Goal: Information Seeking & Learning: Compare options

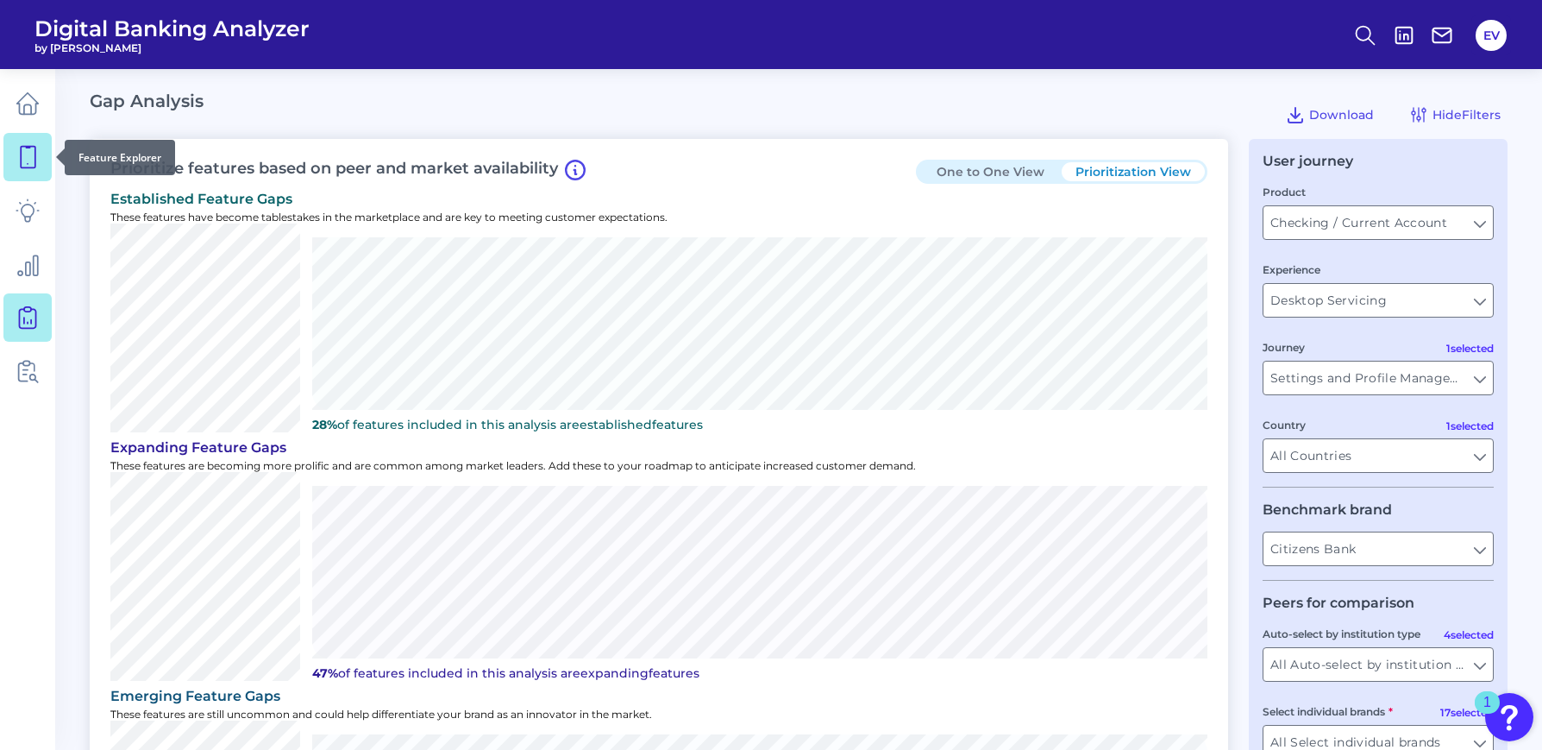
click at [31, 175] on link at bounding box center [27, 157] width 48 height 48
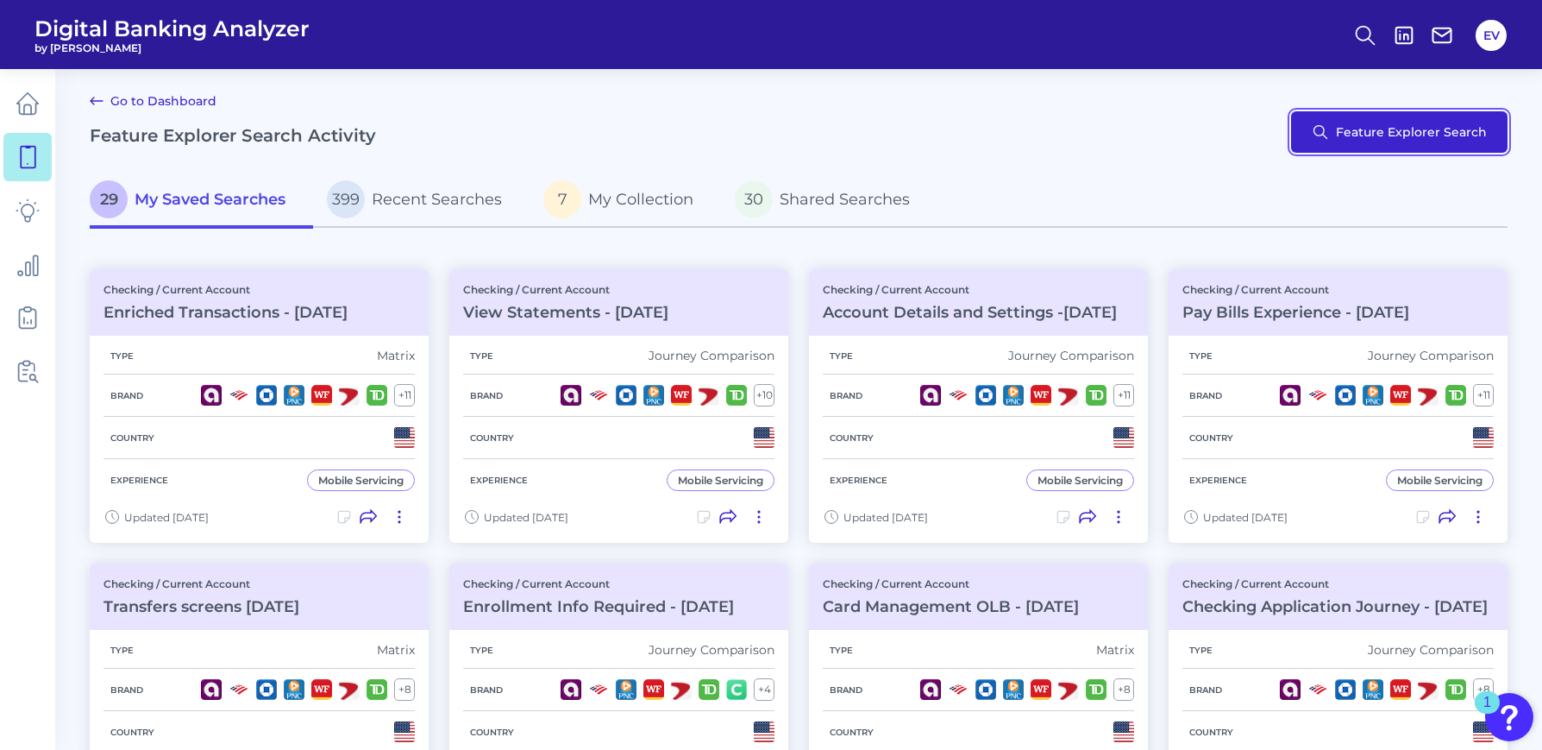
click at [1325, 129] on button "Feature Explorer Search" at bounding box center [1399, 131] width 216 height 41
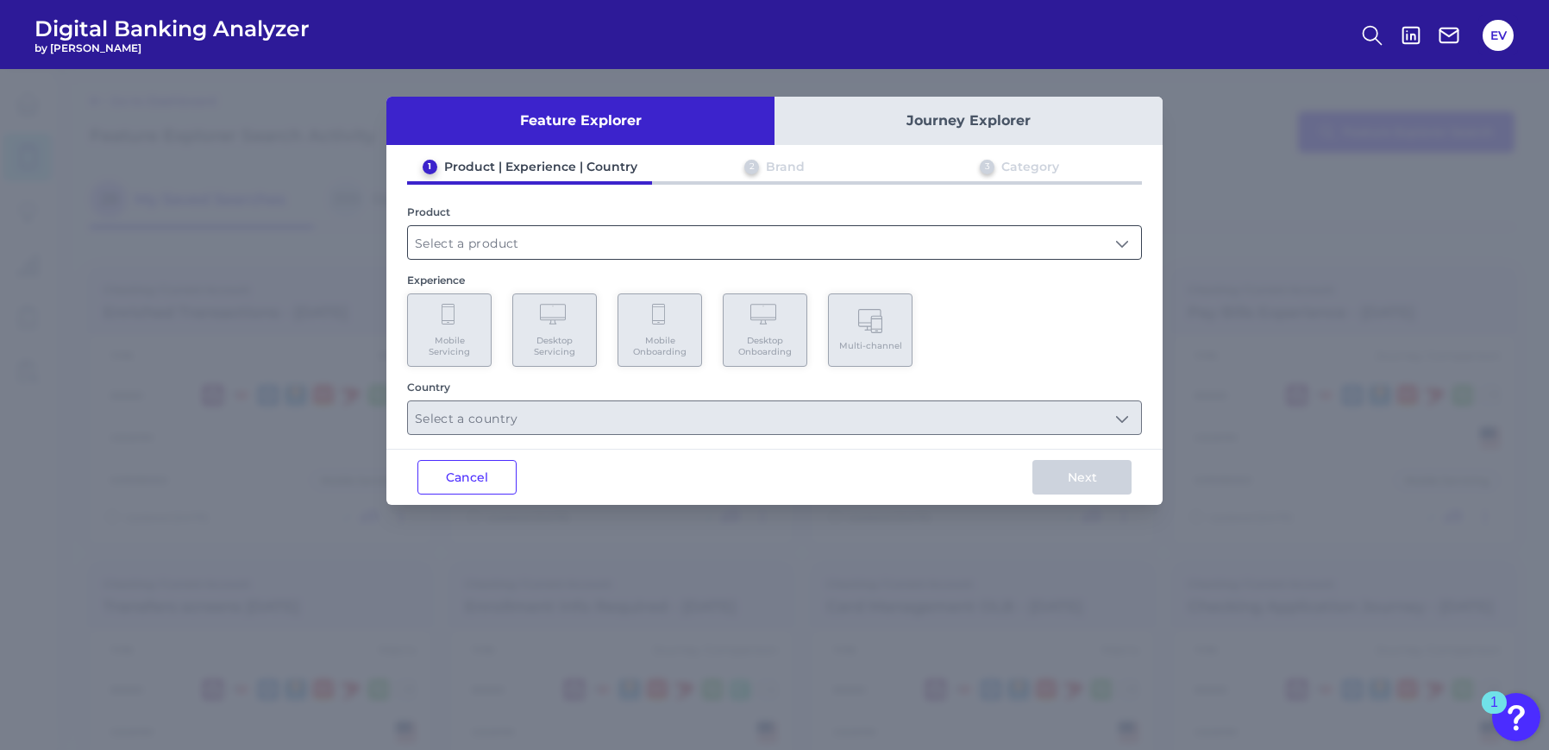
click at [528, 241] on input "text" at bounding box center [774, 242] width 733 height 33
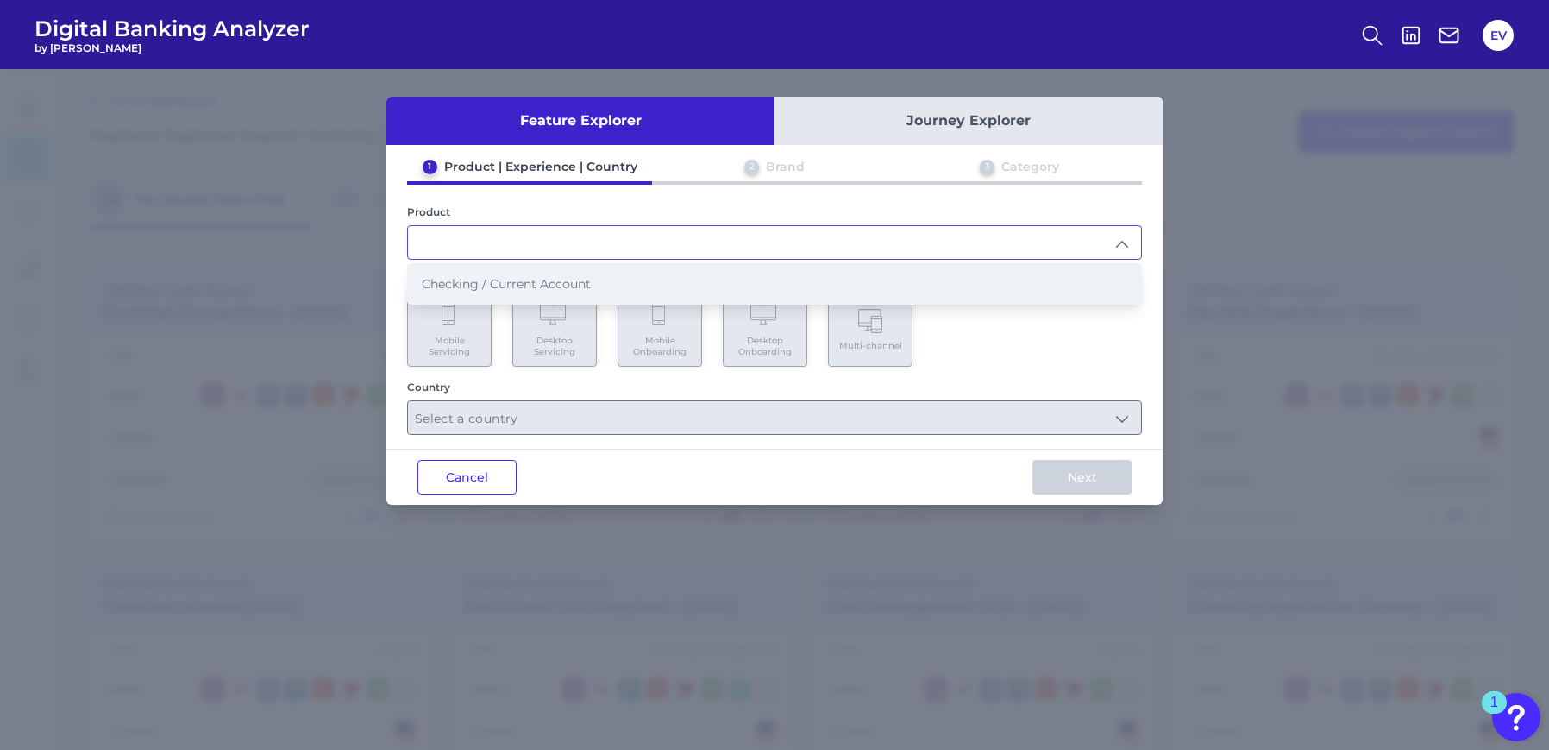
click at [516, 281] on span "Checking / Current Account" at bounding box center [506, 284] width 169 height 16
type input "Checking / Current Account"
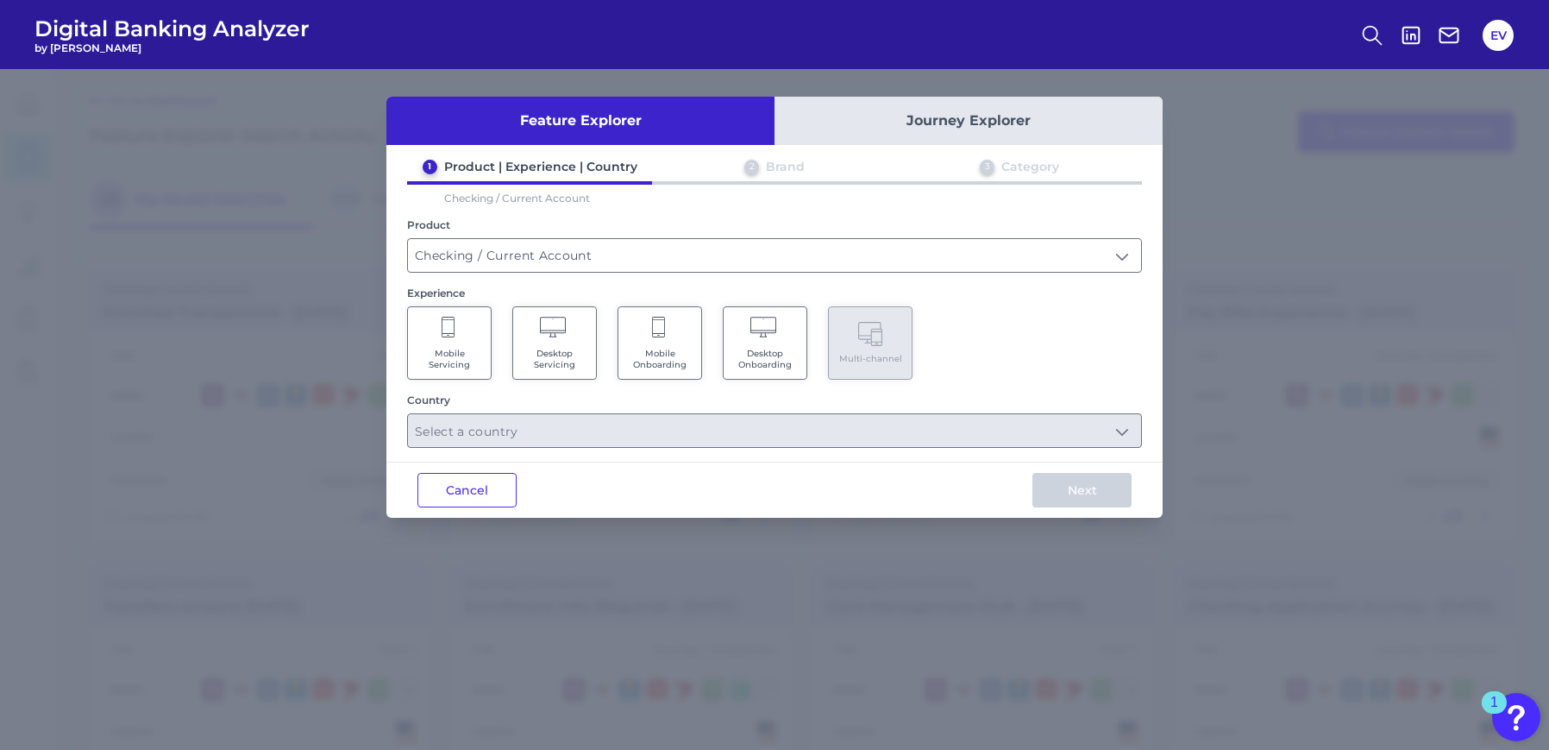
click at [580, 343] on Servicing "Desktop Servicing" at bounding box center [554, 342] width 85 height 73
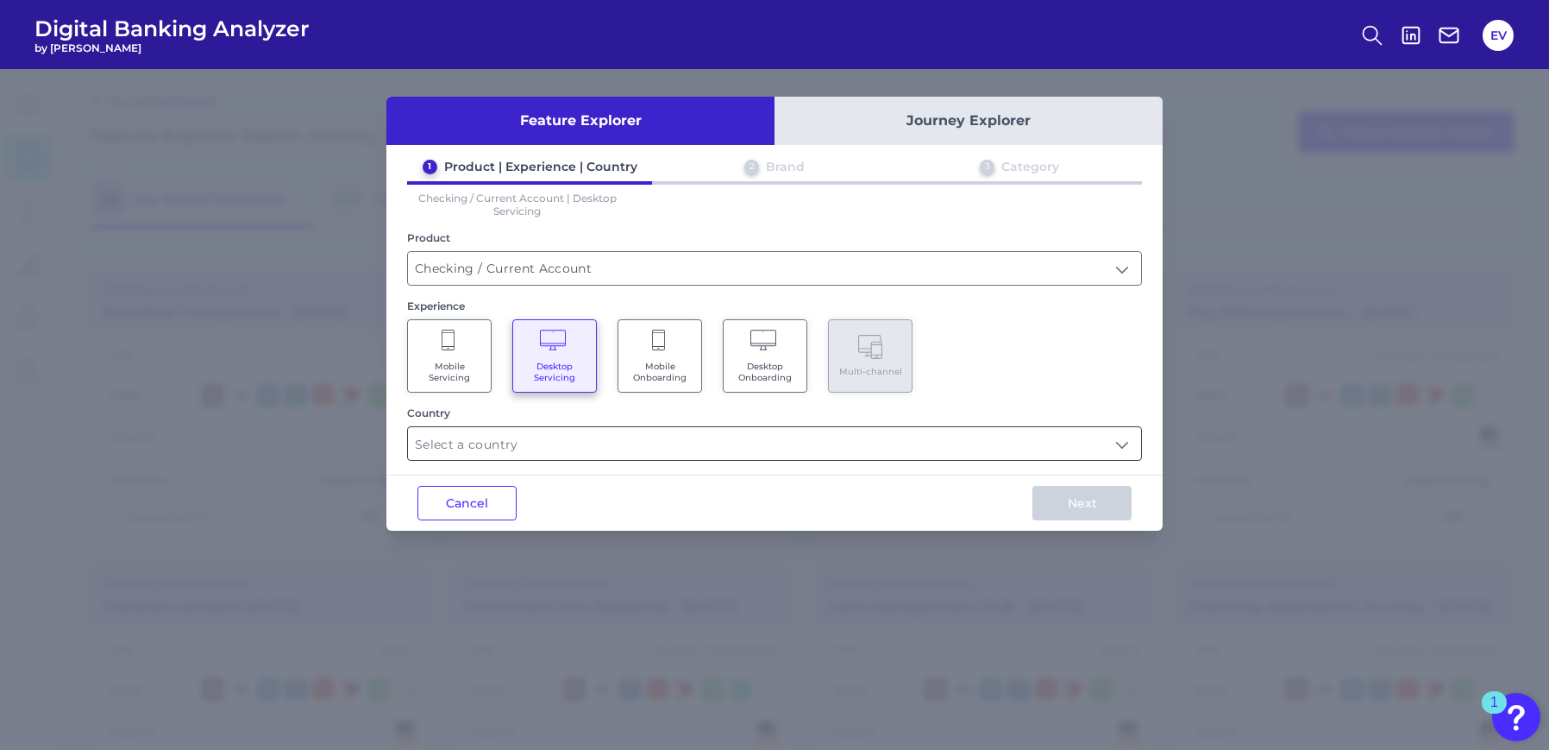
click at [568, 435] on input "text" at bounding box center [774, 443] width 733 height 33
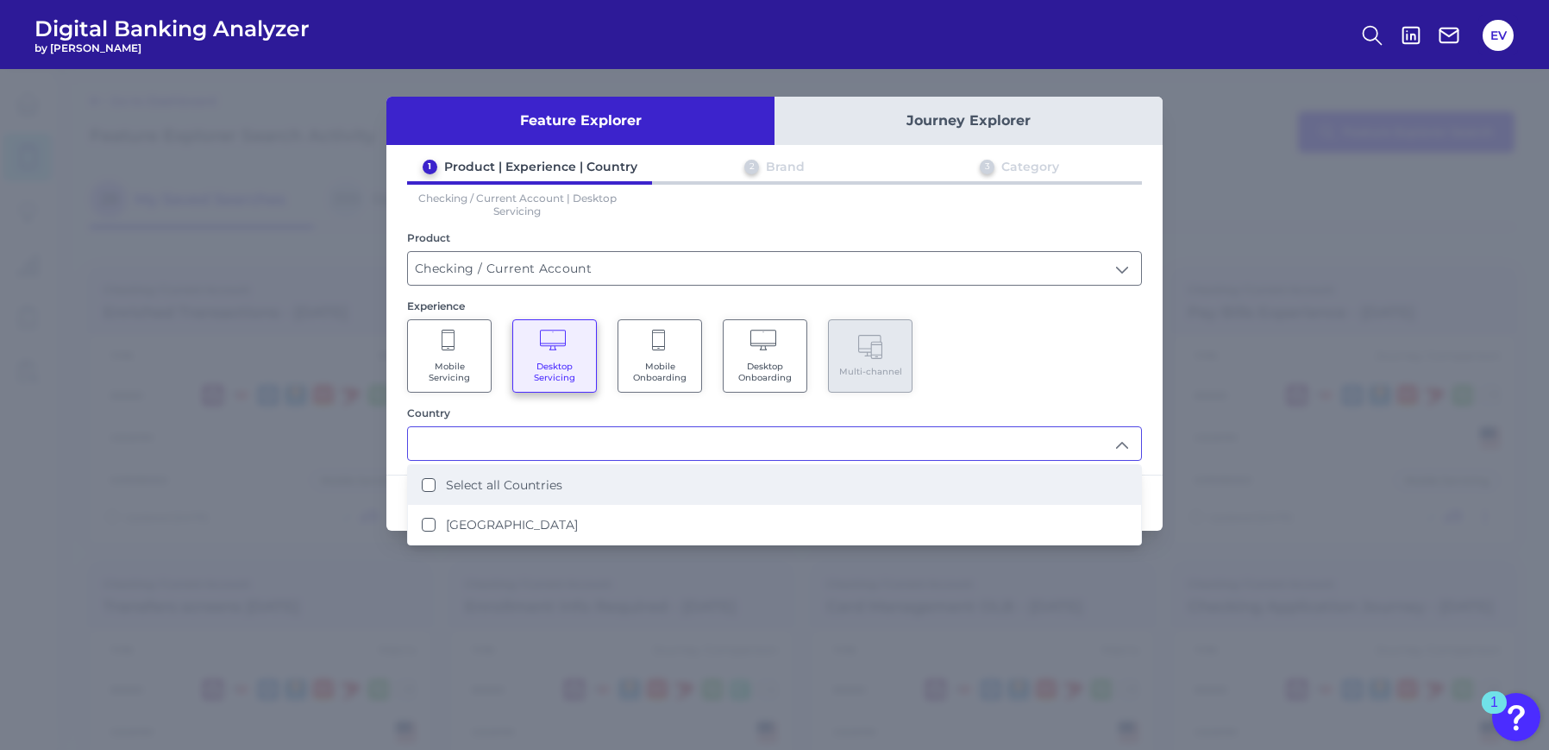
click at [530, 481] on label "Select all Countries" at bounding box center [504, 485] width 116 height 16
type input "Select all Countries"
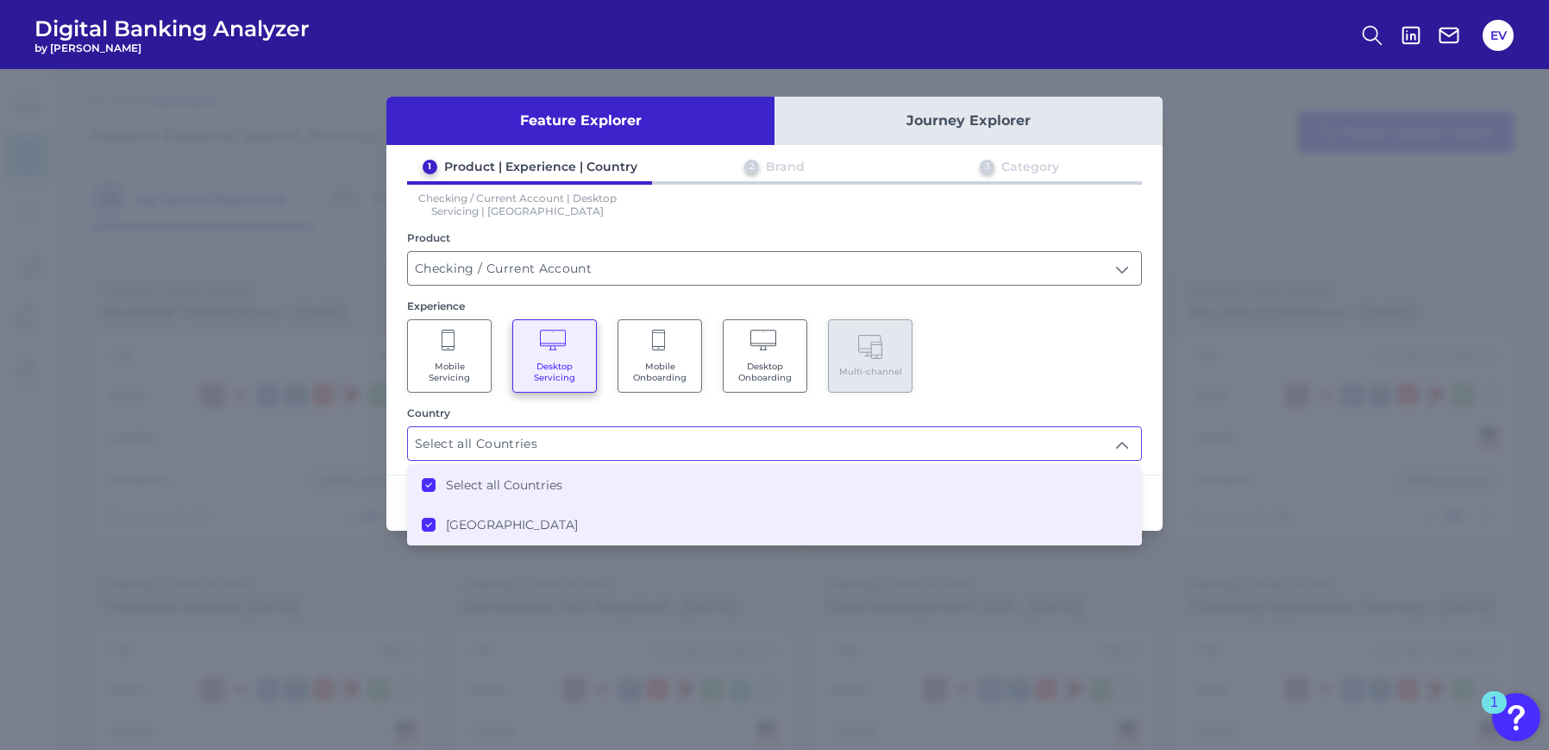
scroll to position [1, 0]
click at [1076, 403] on div "1 Product | Experience | Country 2 Brand 3 Category Checking / Current Account …" at bounding box center [774, 310] width 776 height 302
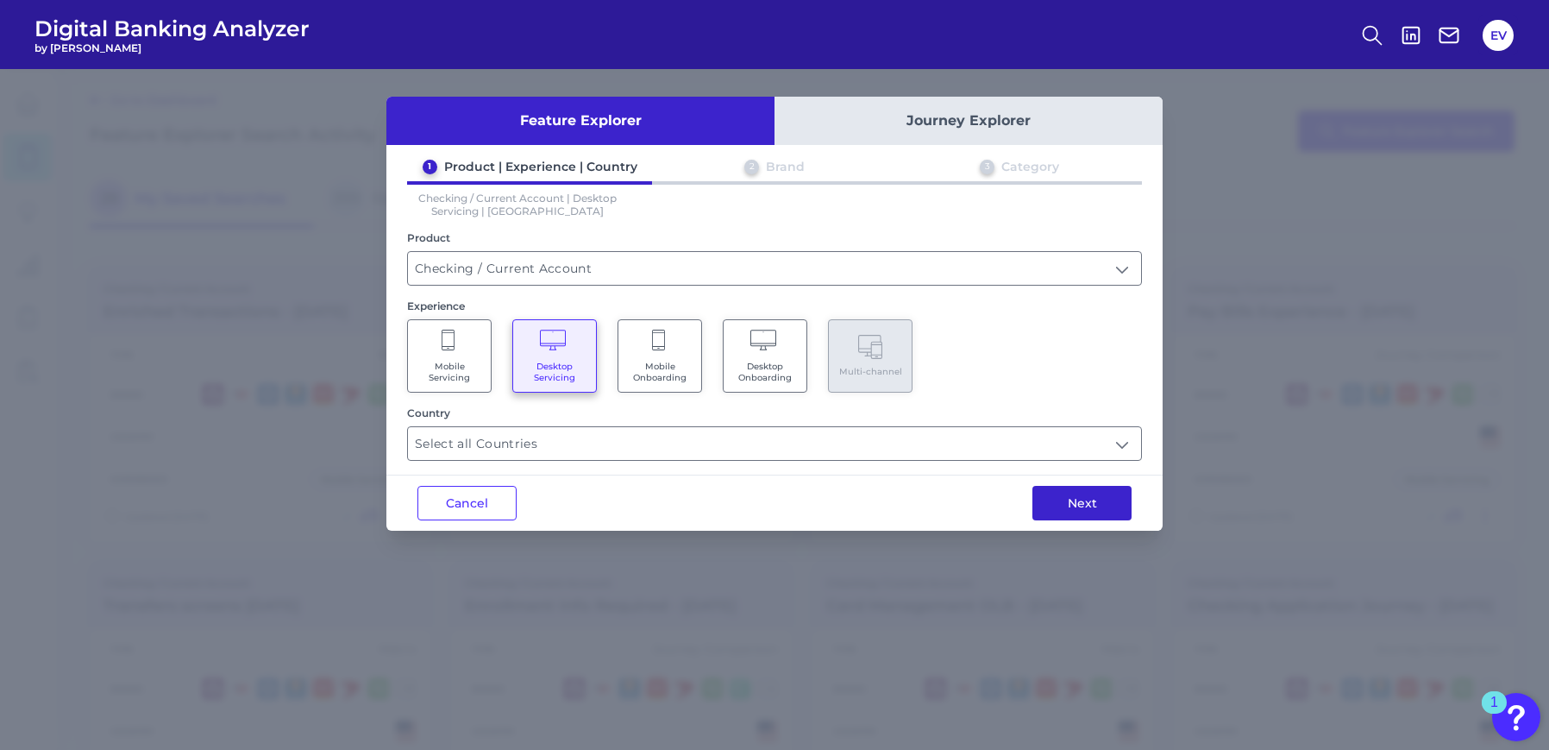
click at [1089, 500] on button "Next" at bounding box center [1081, 503] width 99 height 35
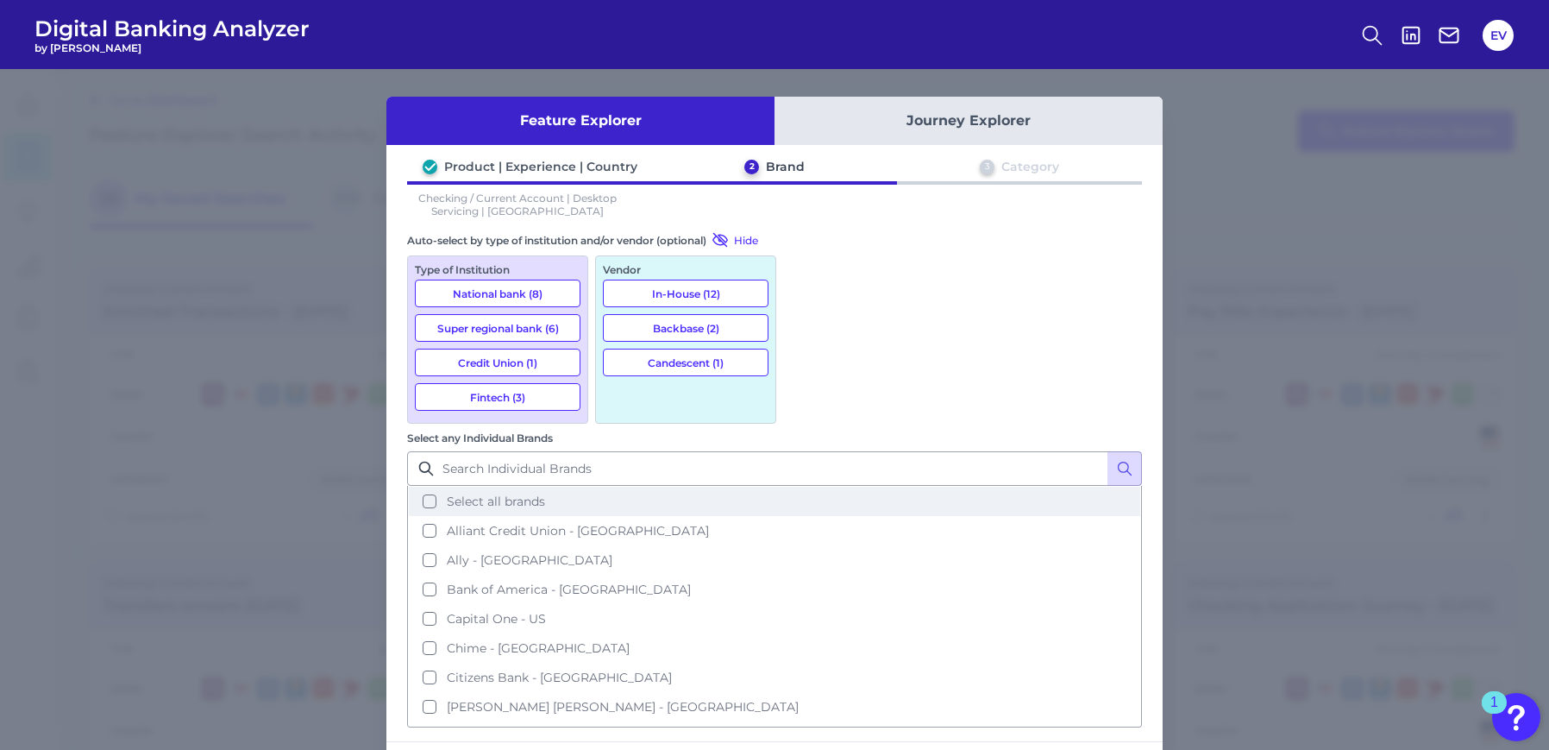
click at [804, 486] on button "Select all brands" at bounding box center [774, 500] width 731 height 29
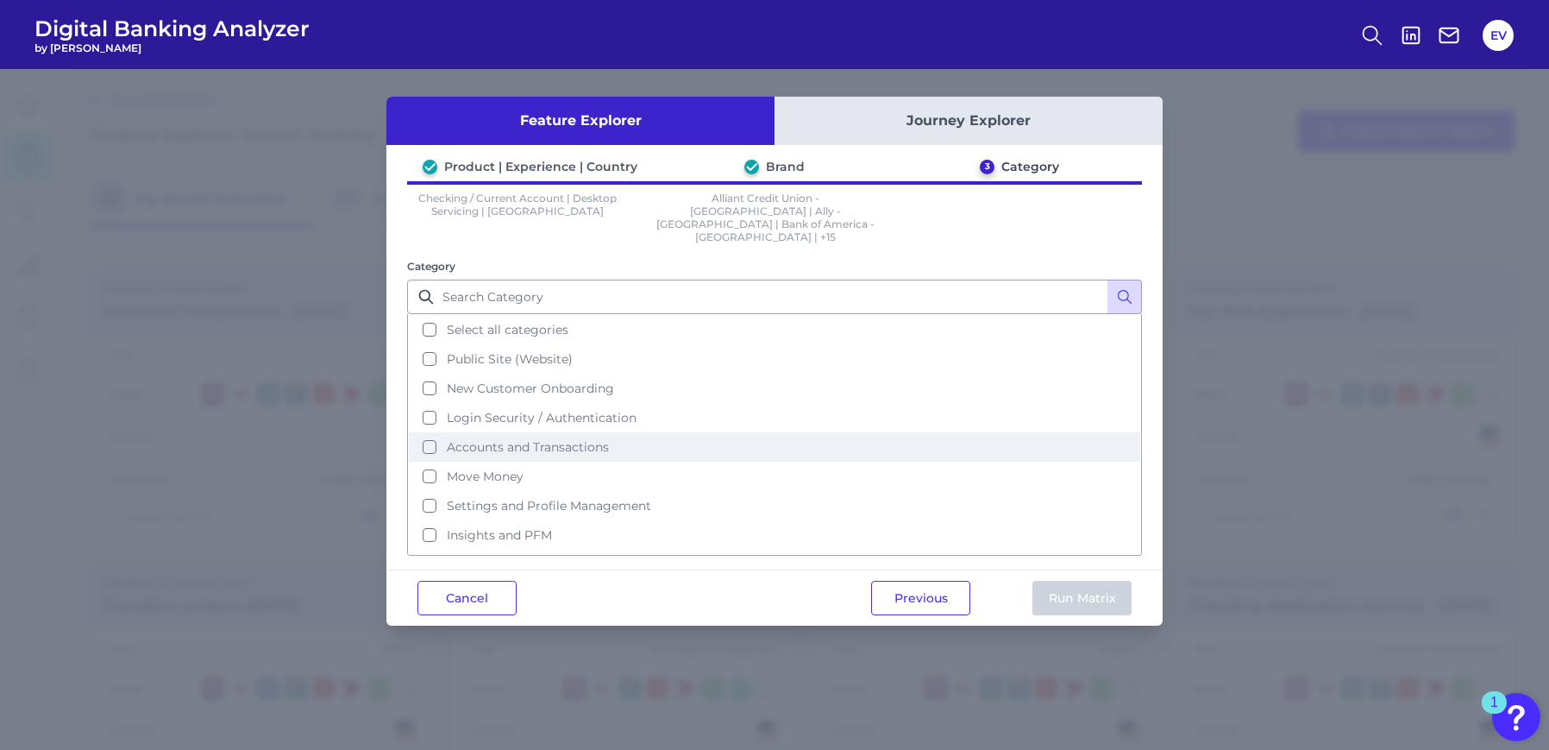
click at [424, 432] on button "Accounts and Transactions" at bounding box center [774, 446] width 731 height 29
click at [1069, 580] on button "Run Matrix" at bounding box center [1081, 597] width 99 height 35
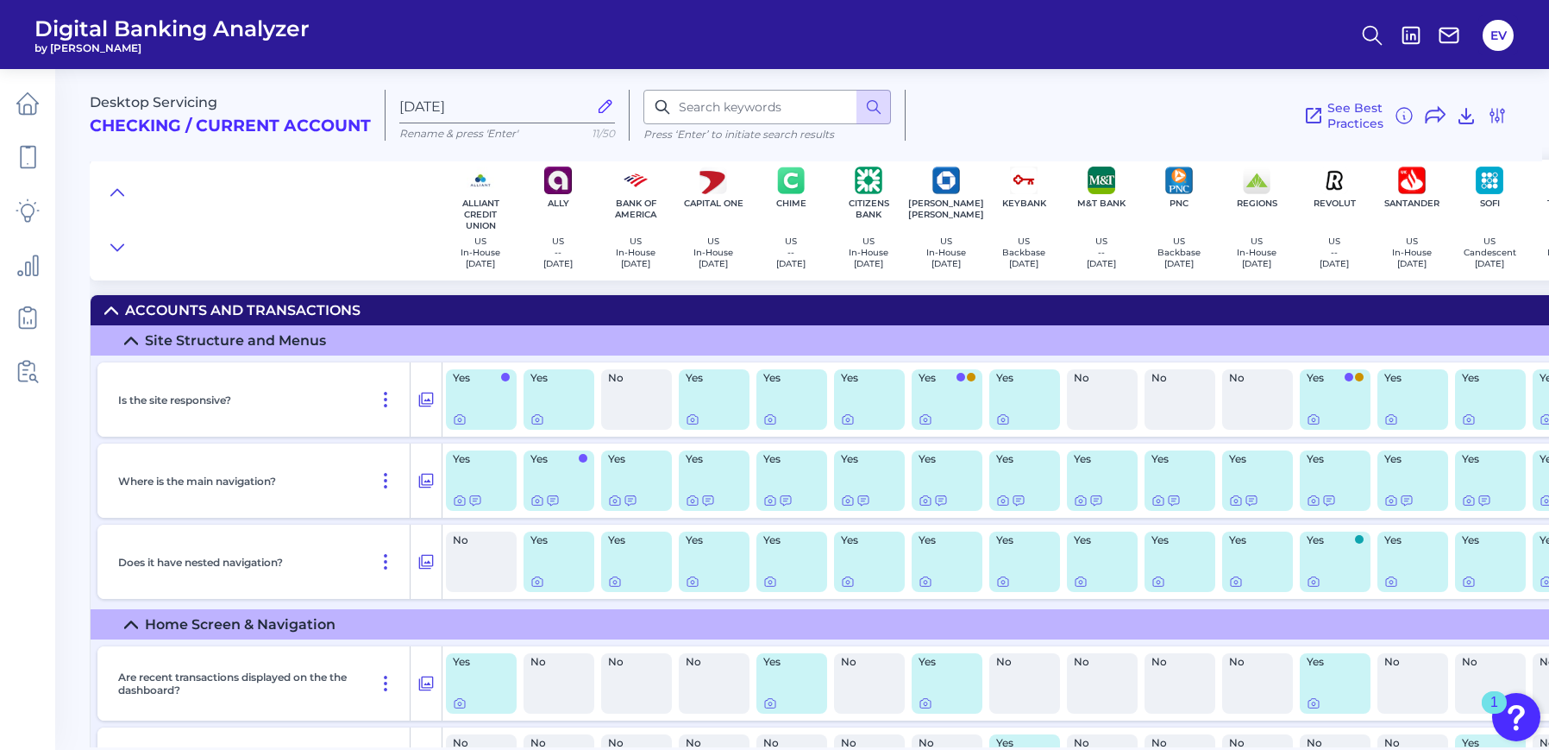
click at [129, 343] on icon at bounding box center [131, 341] width 14 height 14
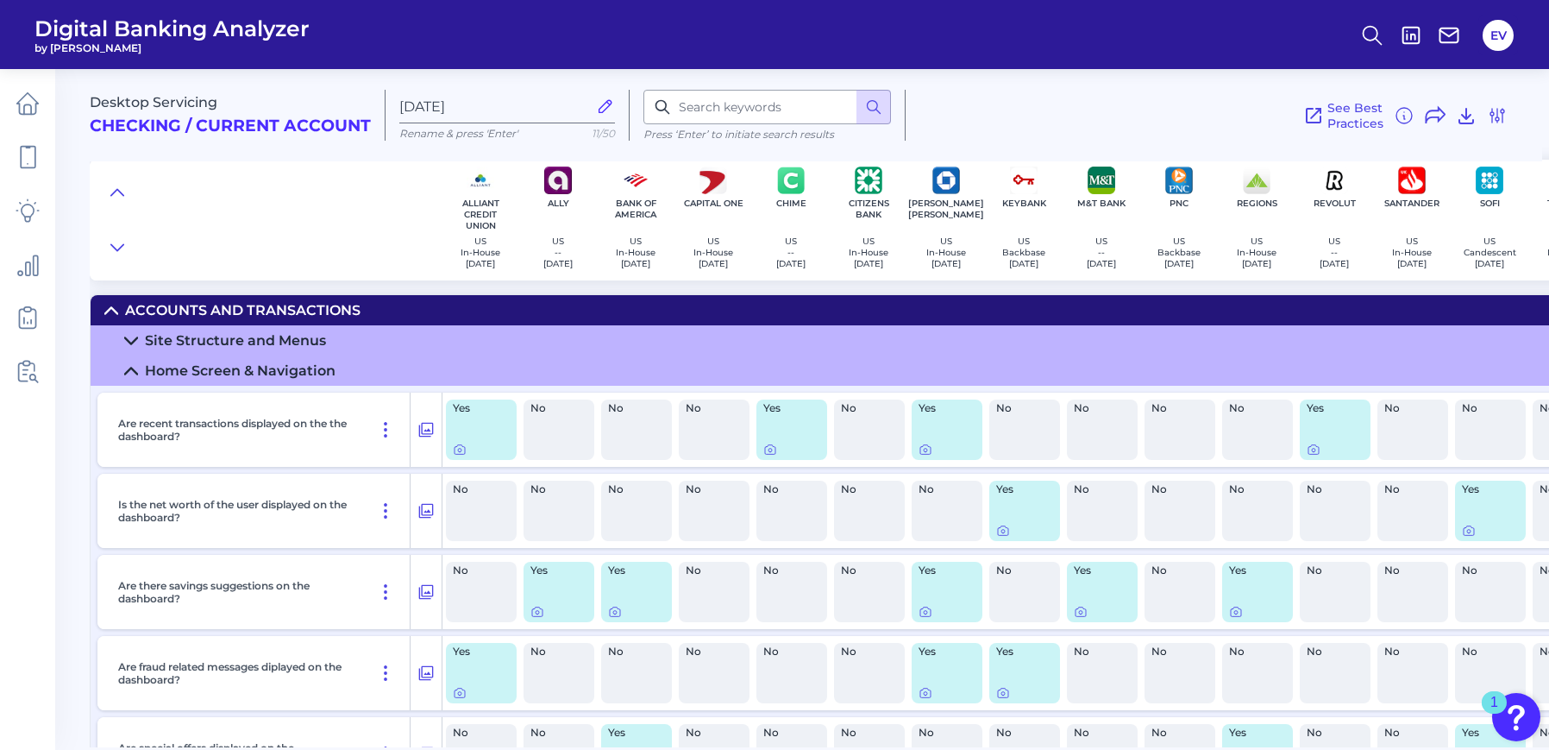
click at [129, 368] on icon at bounding box center [131, 370] width 12 height 6
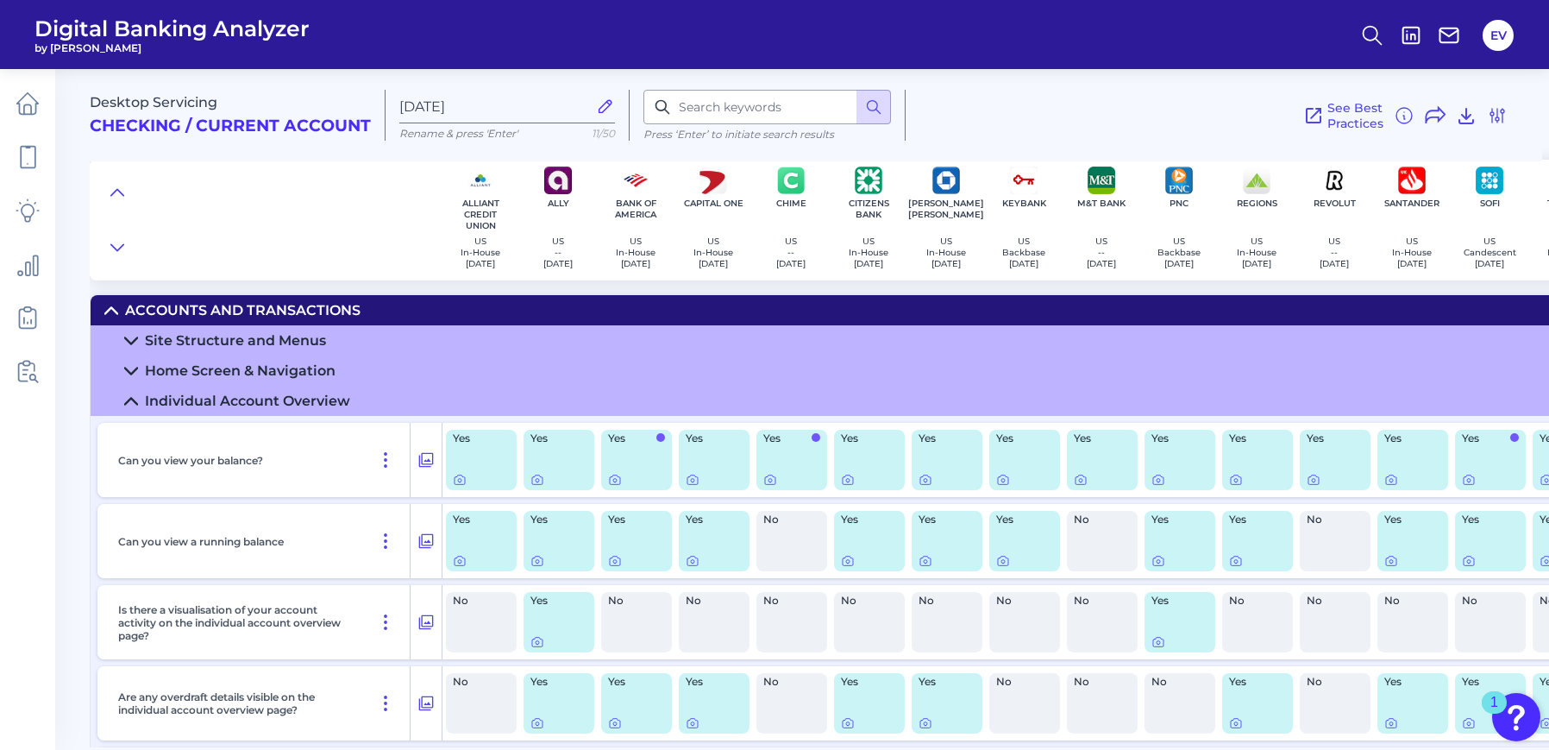
click at [129, 368] on icon at bounding box center [131, 371] width 14 height 14
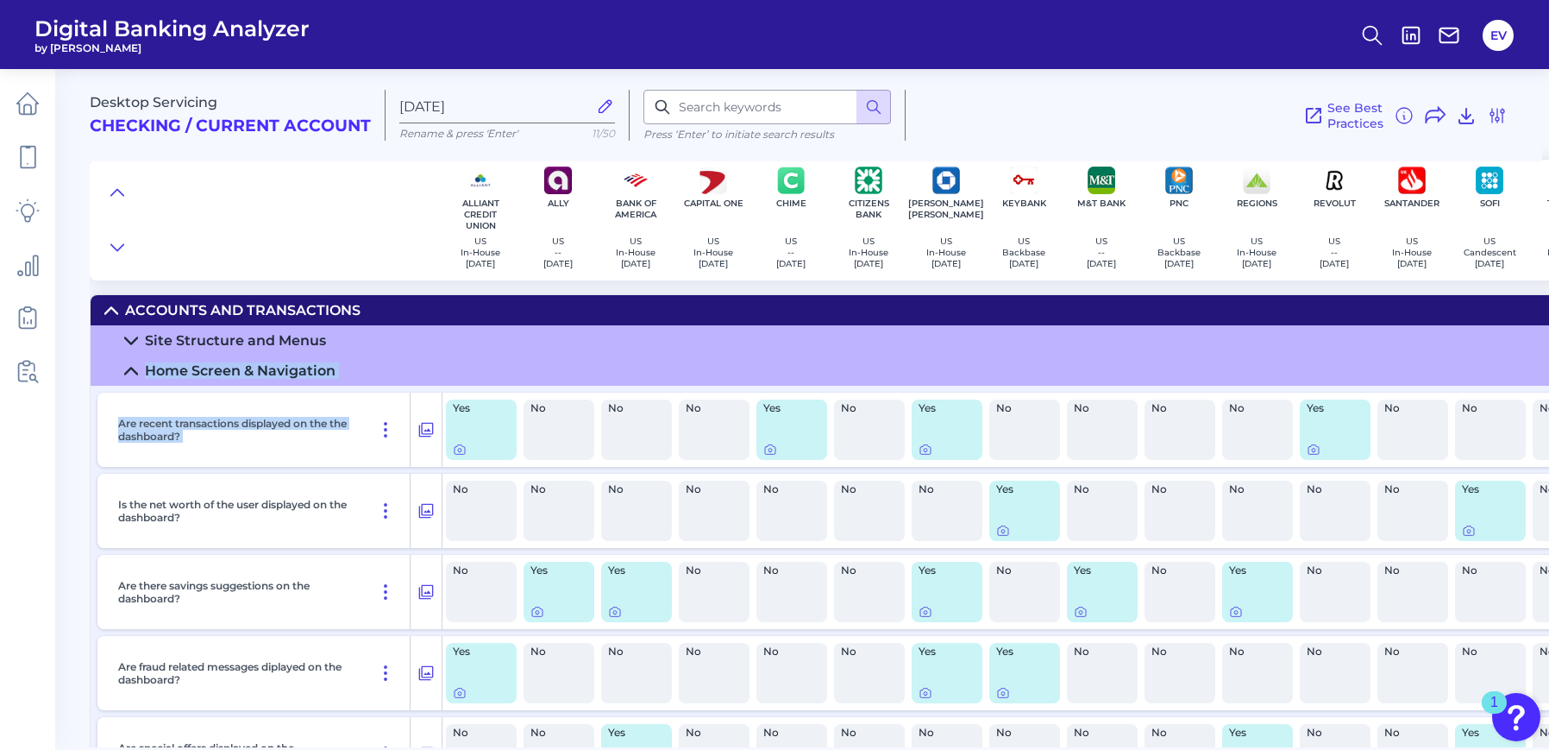
drag, startPoint x: 129, startPoint y: 368, endPoint x: 75, endPoint y: 398, distance: 62.2
click at [75, 398] on main "Desktop Servicing Checking / Current Account Sep 25 2025 Rename & press 'Enter'…" at bounding box center [774, 375] width 1549 height 750
click at [134, 367] on icon at bounding box center [131, 371] width 14 height 14
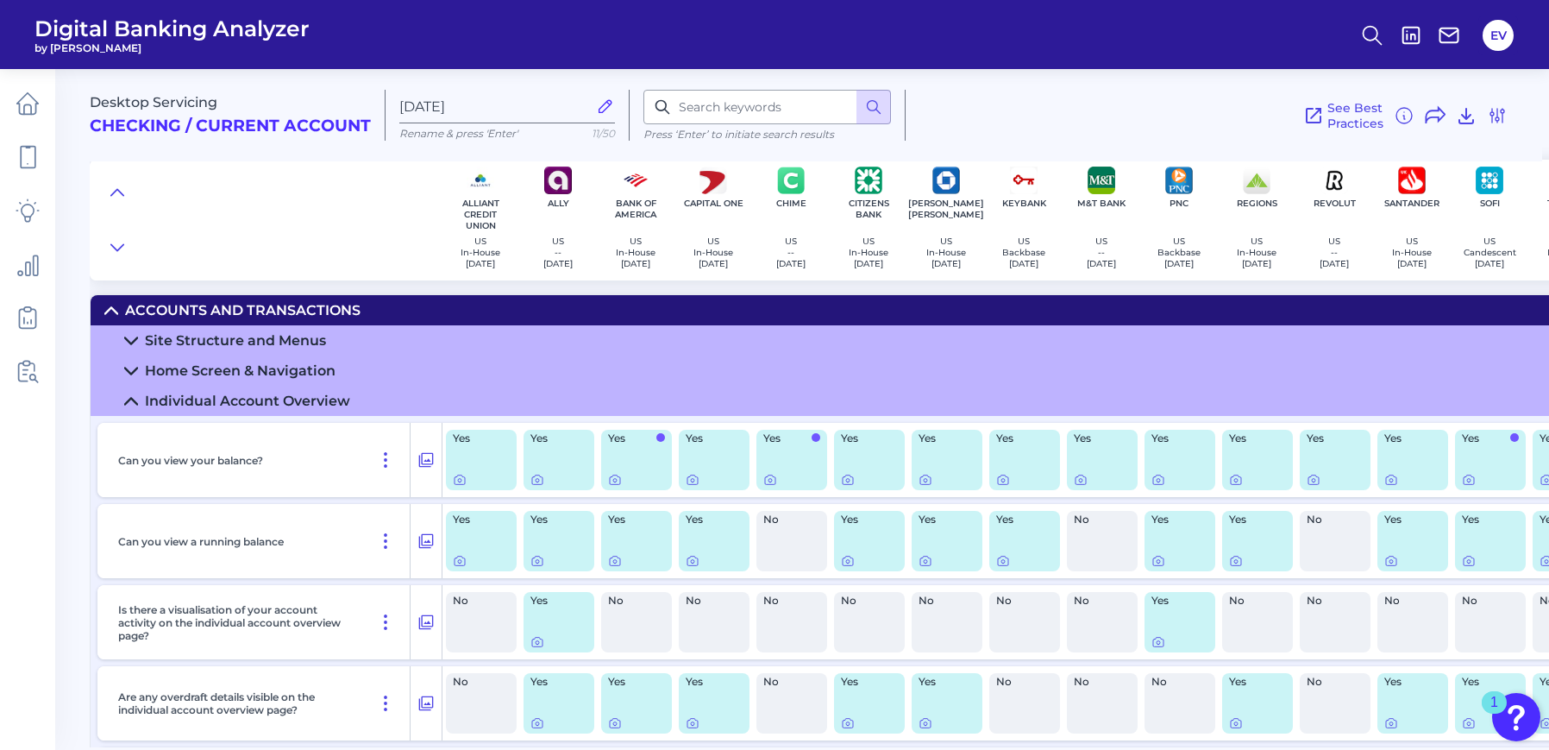
click at [75, 534] on main "Desktop Servicing Checking / Current Account Sep 25 2025 Rename & press 'Enter'…" at bounding box center [774, 375] width 1549 height 750
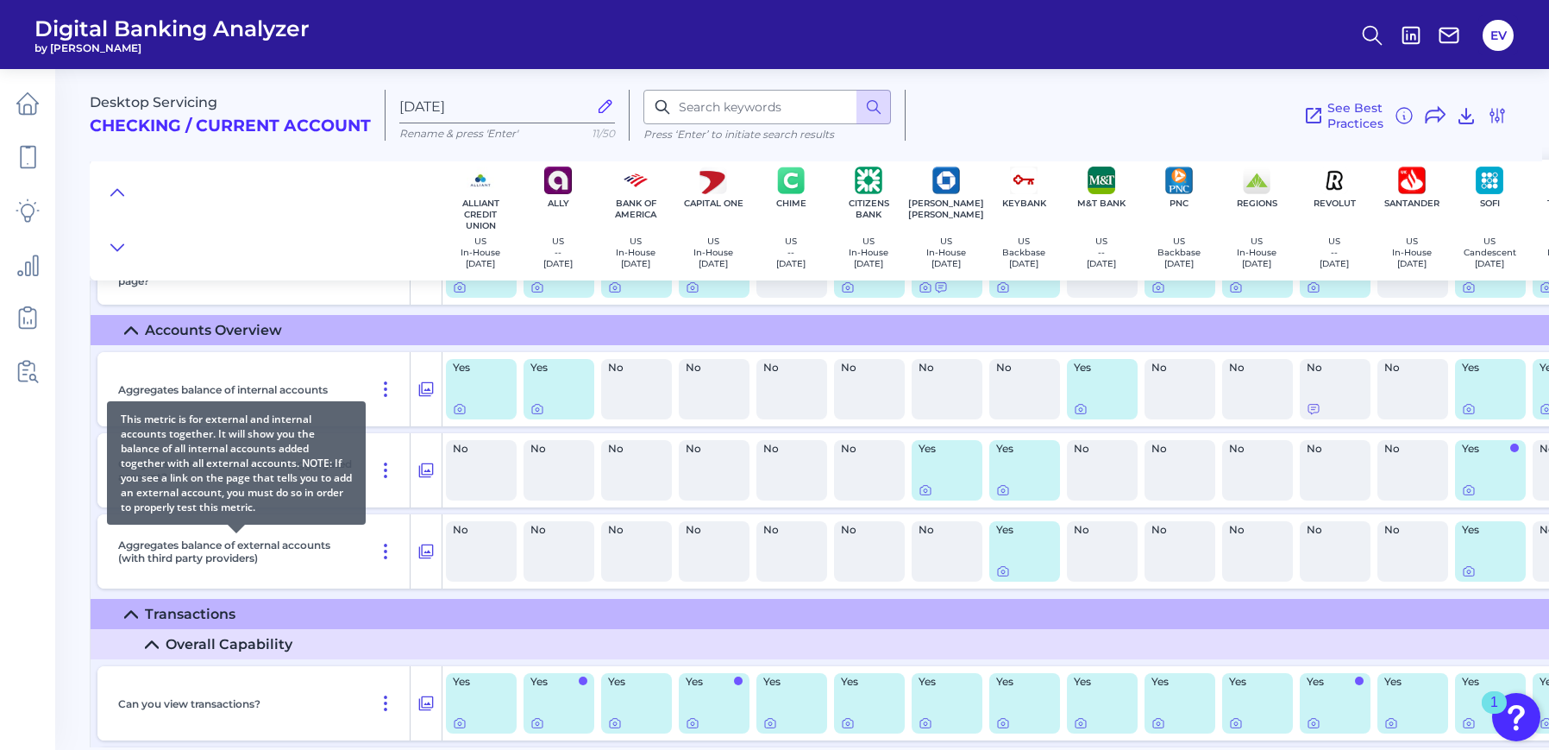
scroll to position [842, 0]
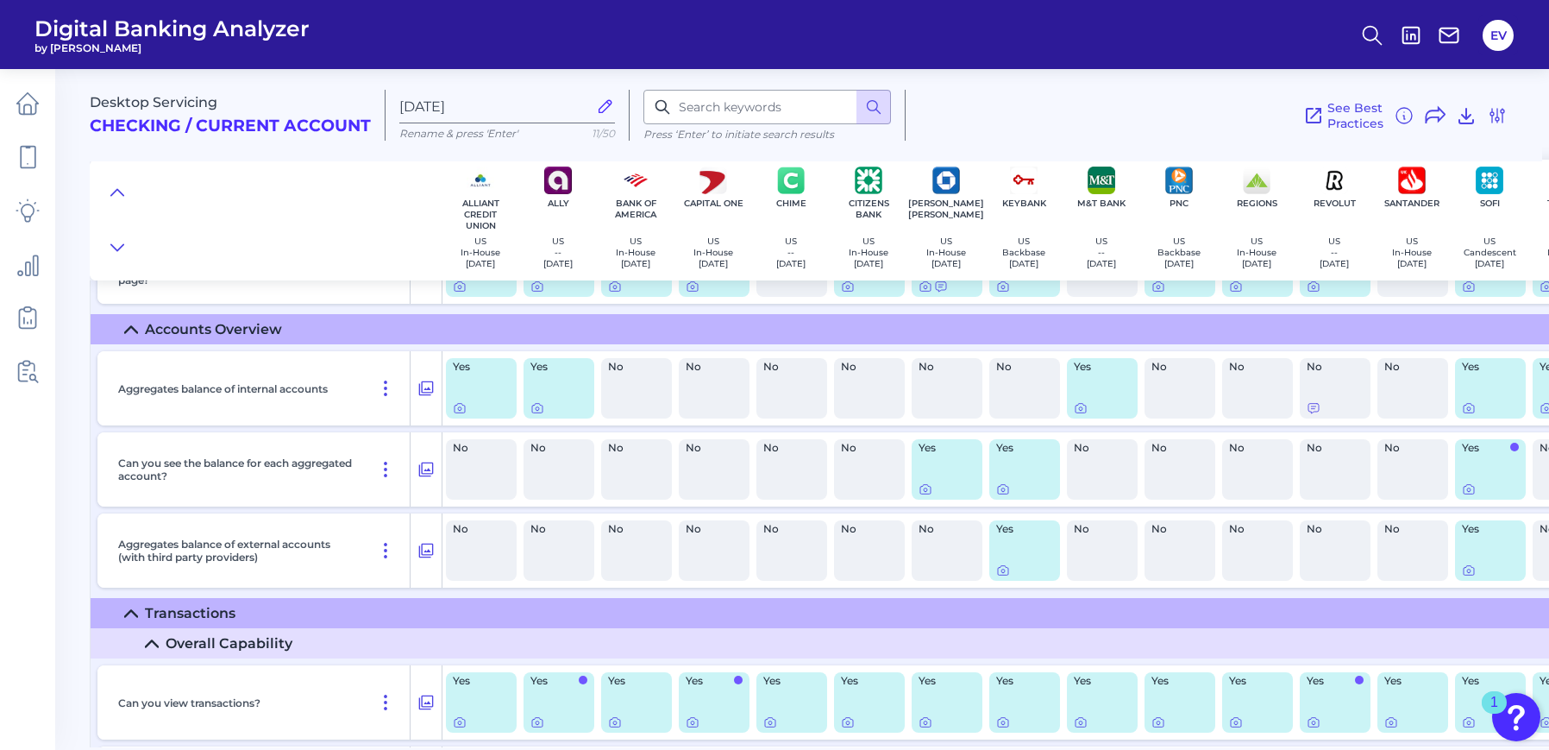
click at [122, 327] on summary "Accounts Overview" at bounding box center [965, 329] width 1749 height 30
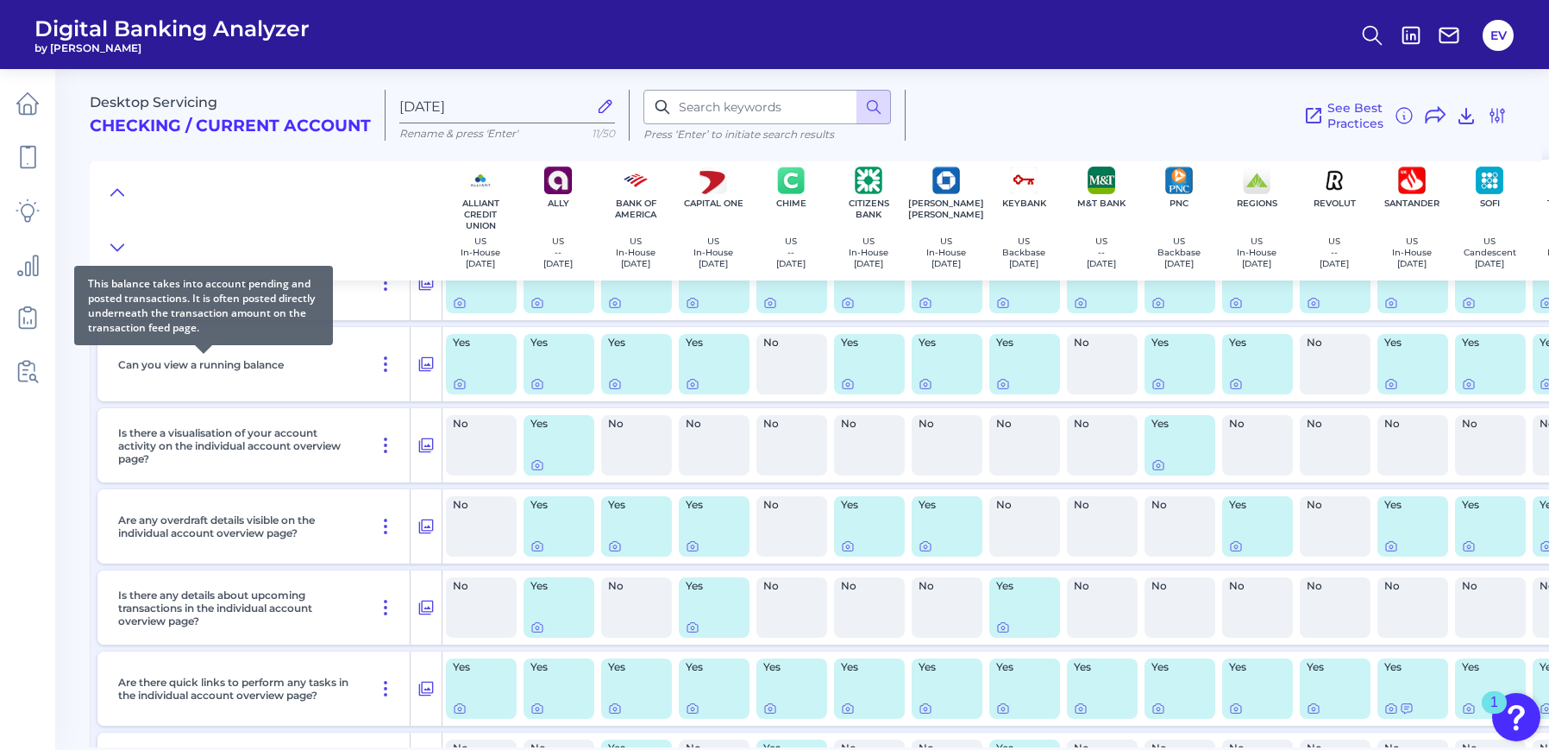
scroll to position [0, 0]
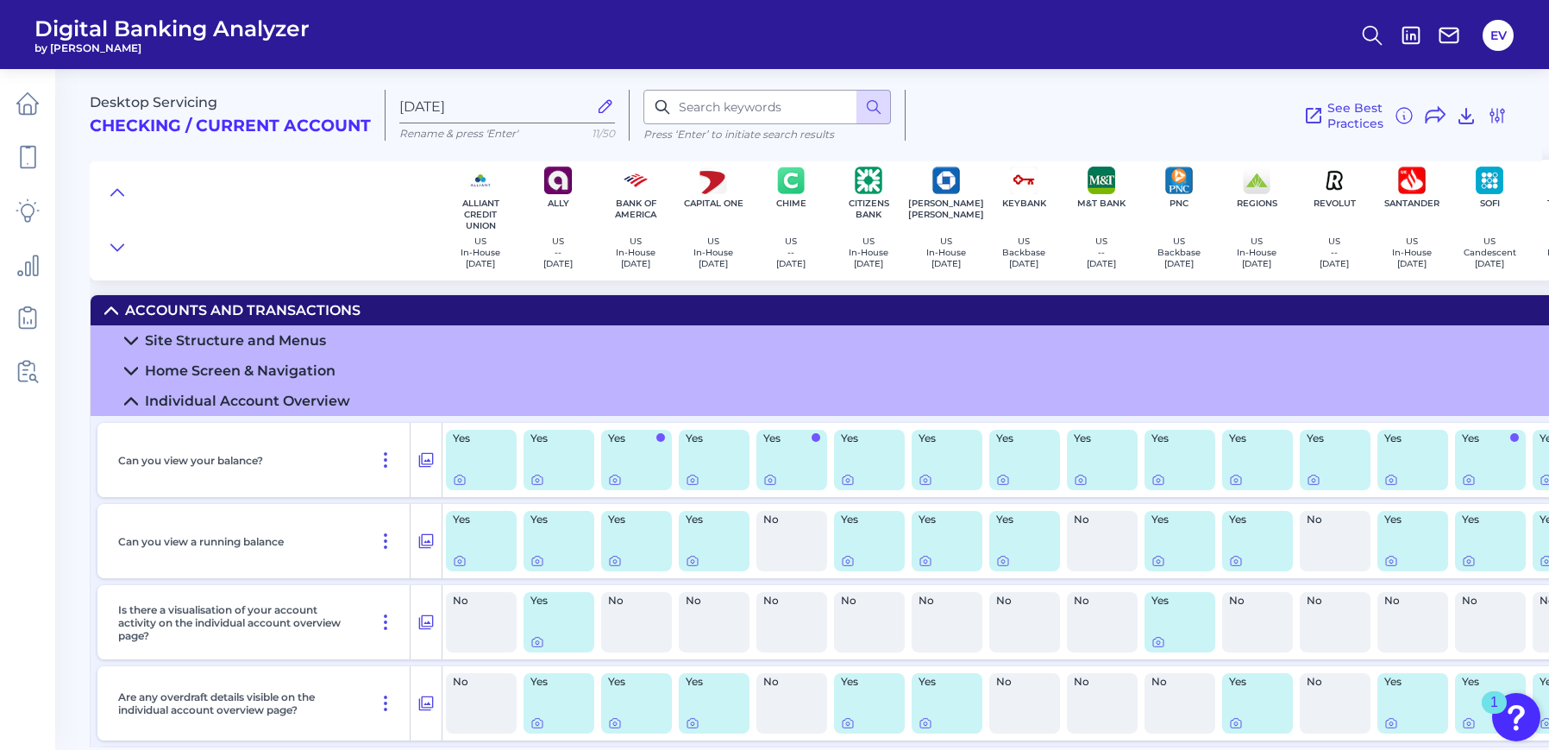
click at [124, 401] on icon at bounding box center [131, 401] width 14 height 14
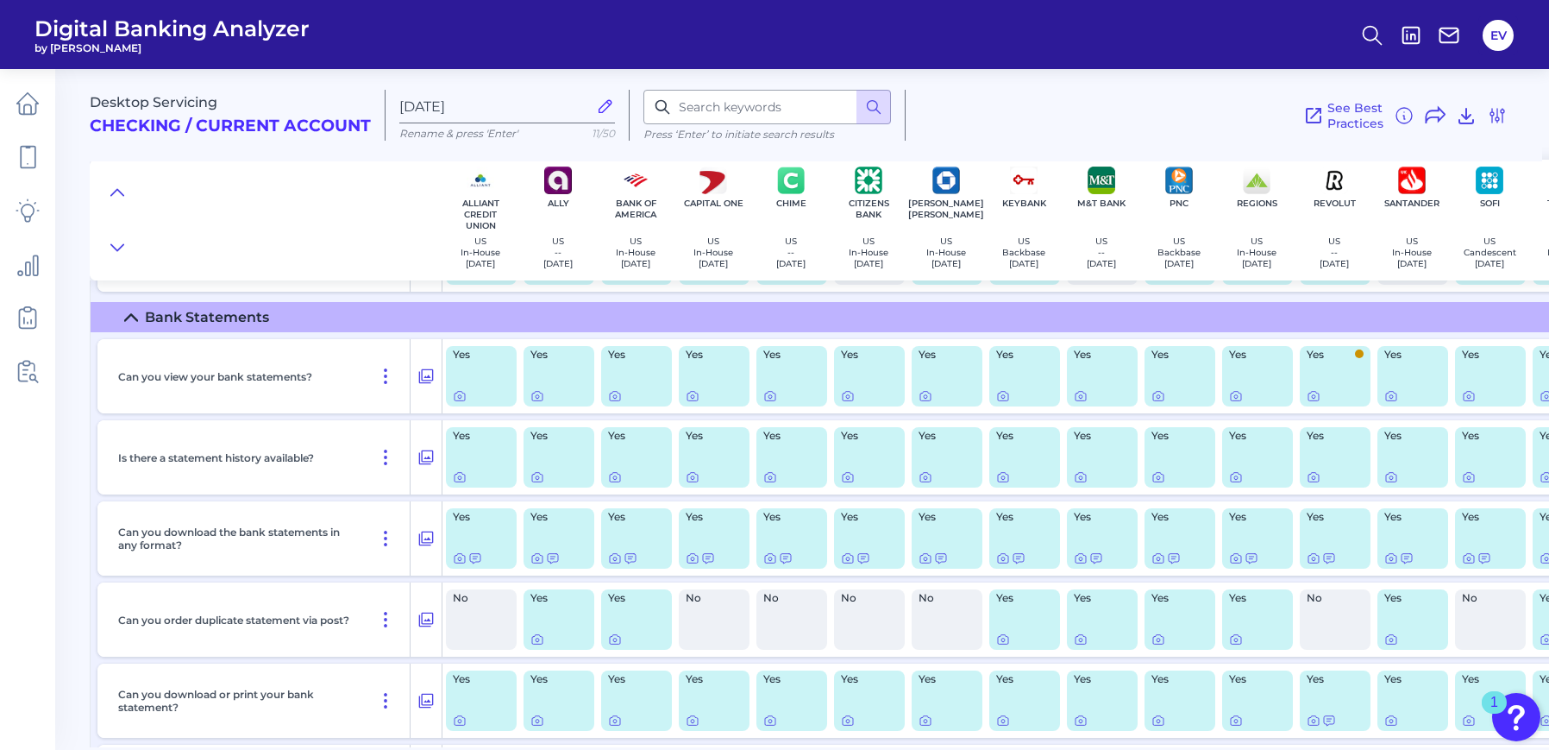
scroll to position [2295, 0]
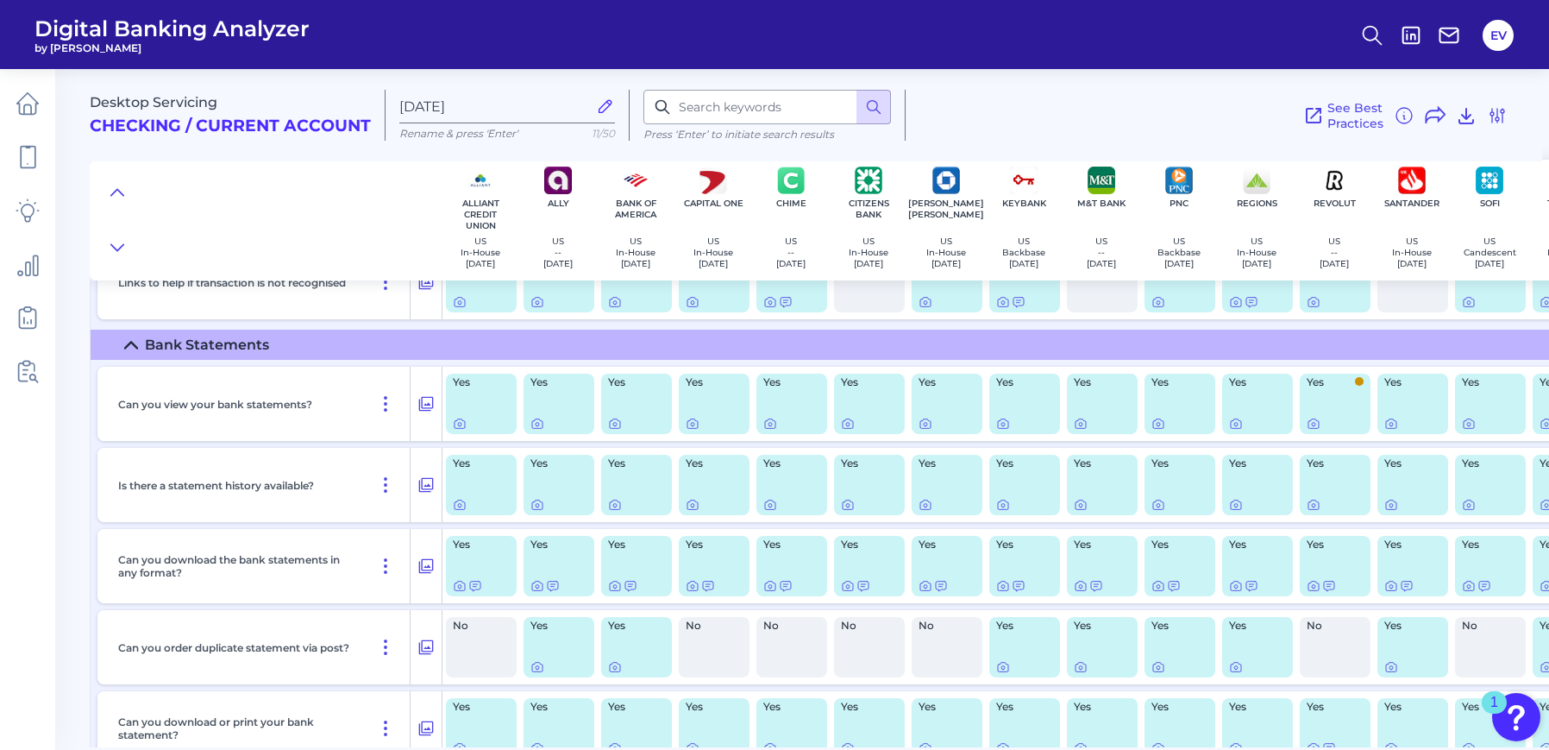
click at [134, 348] on icon at bounding box center [131, 345] width 14 height 14
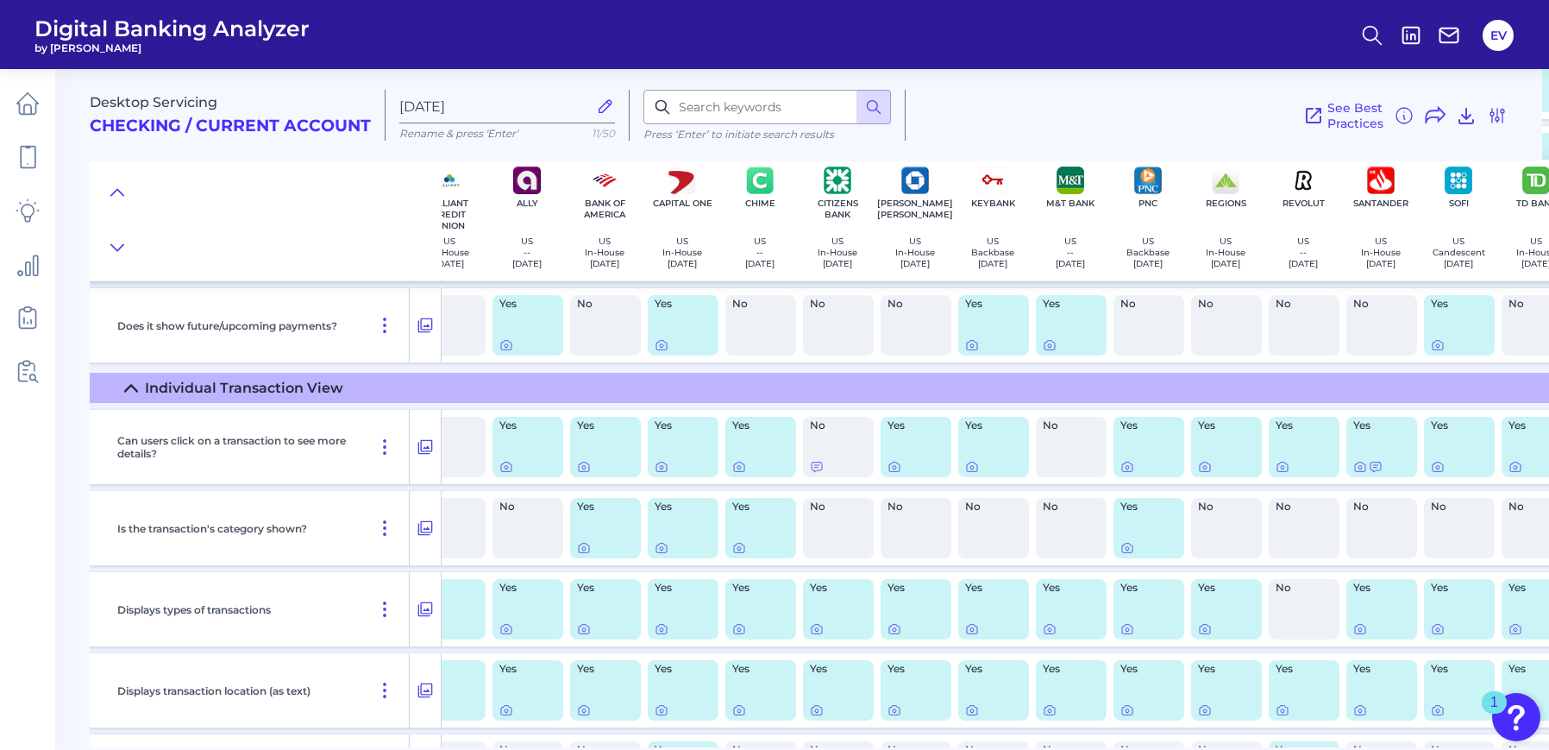
scroll to position [1158, 0]
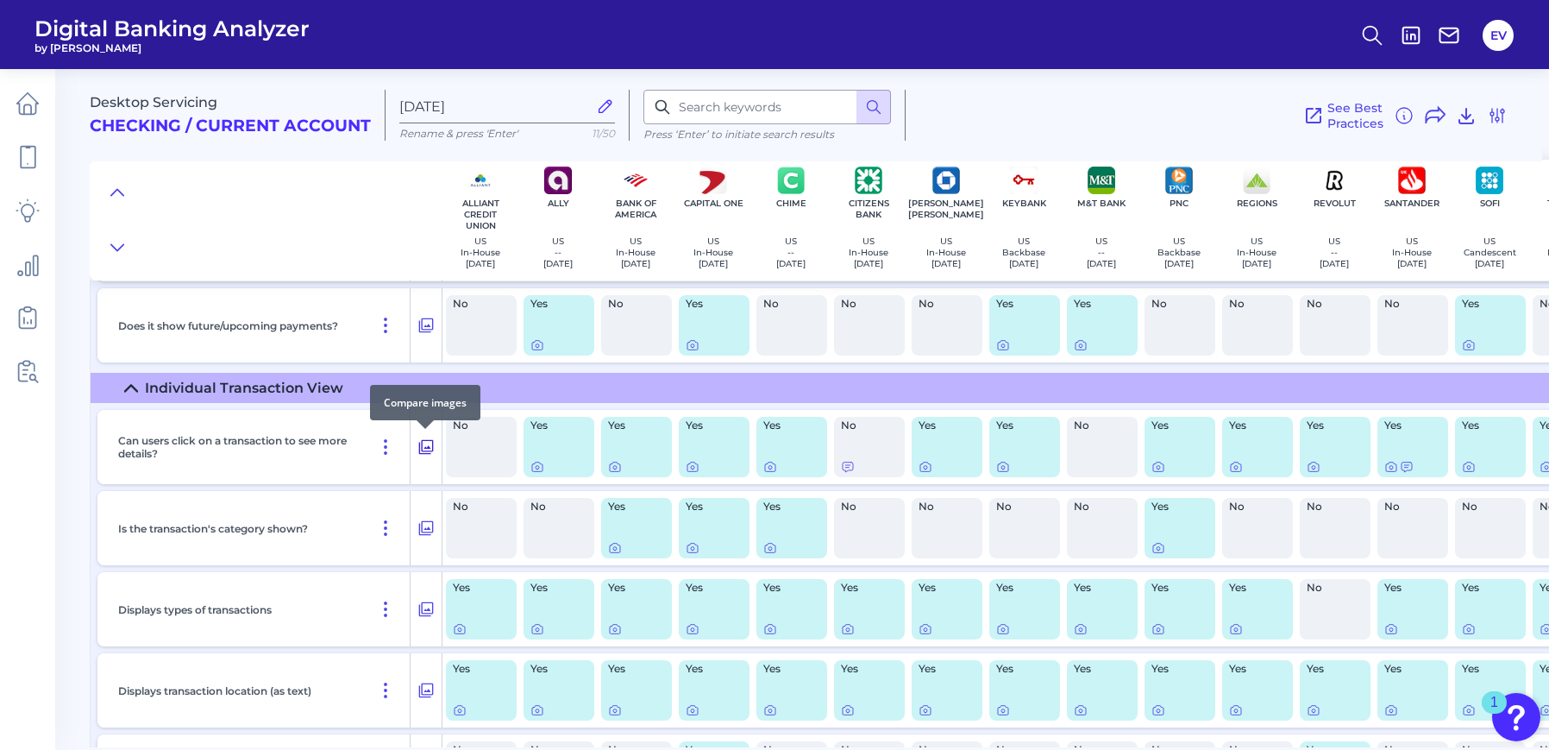
click at [425, 445] on icon at bounding box center [425, 446] width 17 height 21
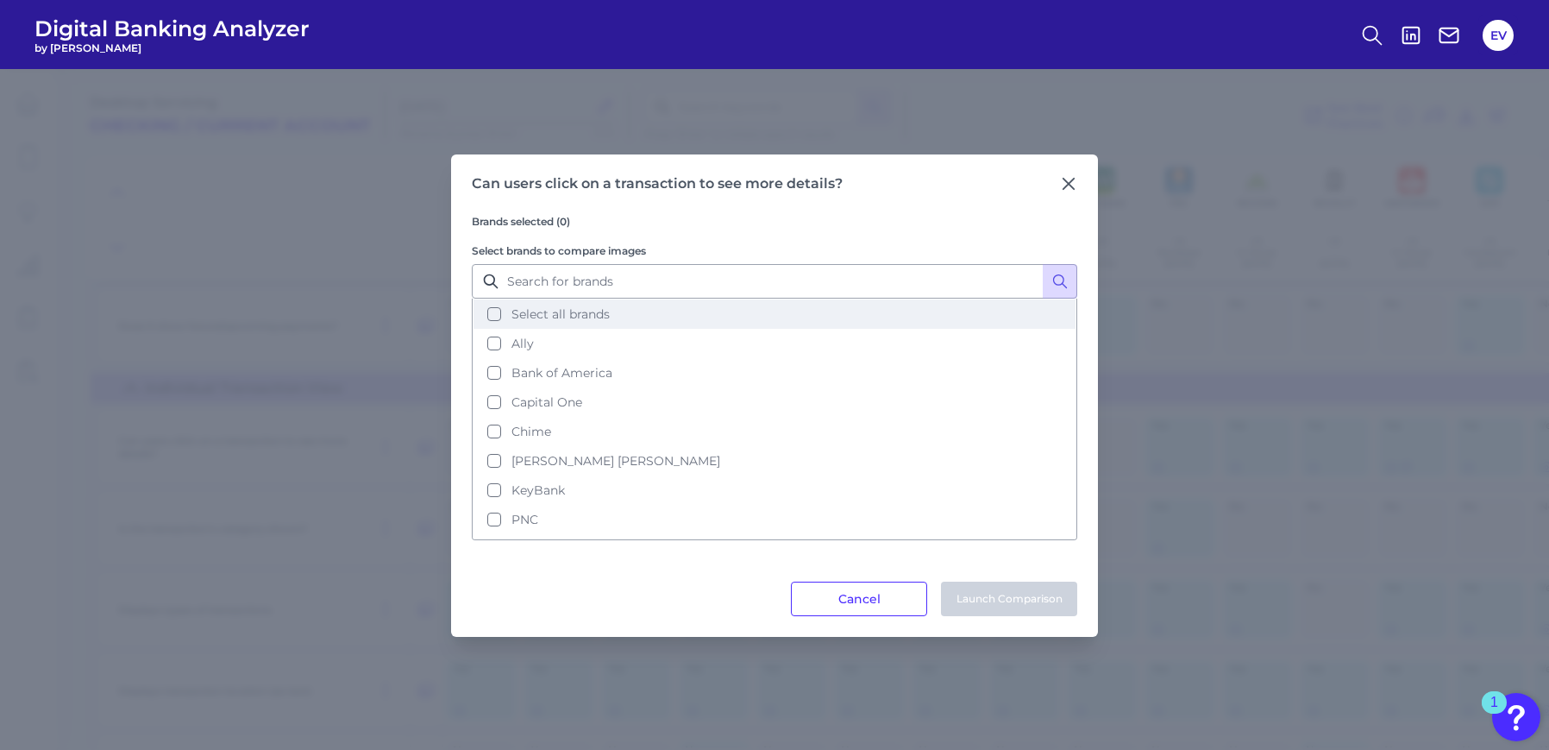
click at [496, 323] on button "Select all brands" at bounding box center [775, 313] width 602 height 29
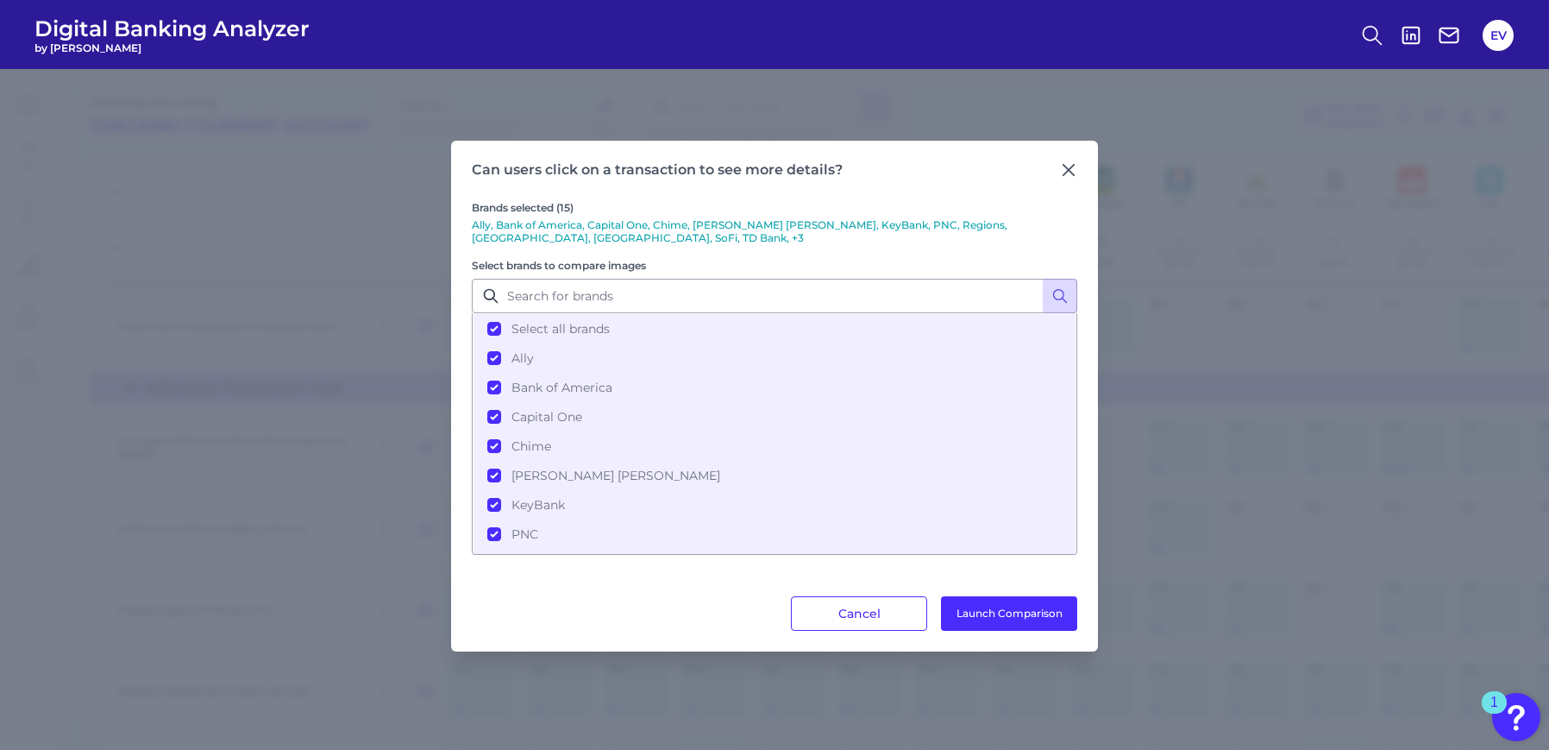
click at [982, 632] on div "Can users click on a transaction to see more details? Brands selected (15) Ally…" at bounding box center [774, 396] width 647 height 511
click at [995, 618] on button "Launch Comparison" at bounding box center [1009, 613] width 136 height 35
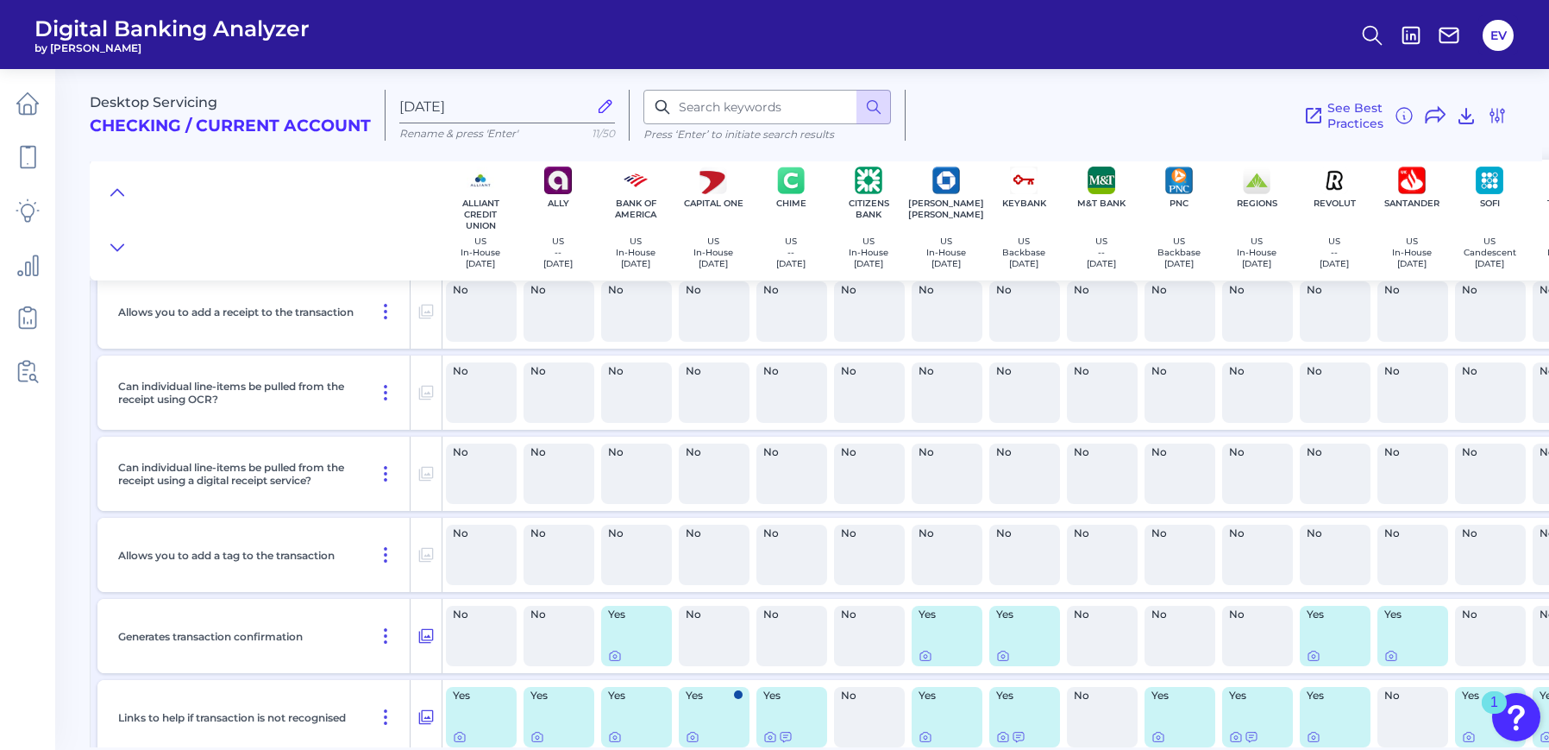
scroll to position [1951, 0]
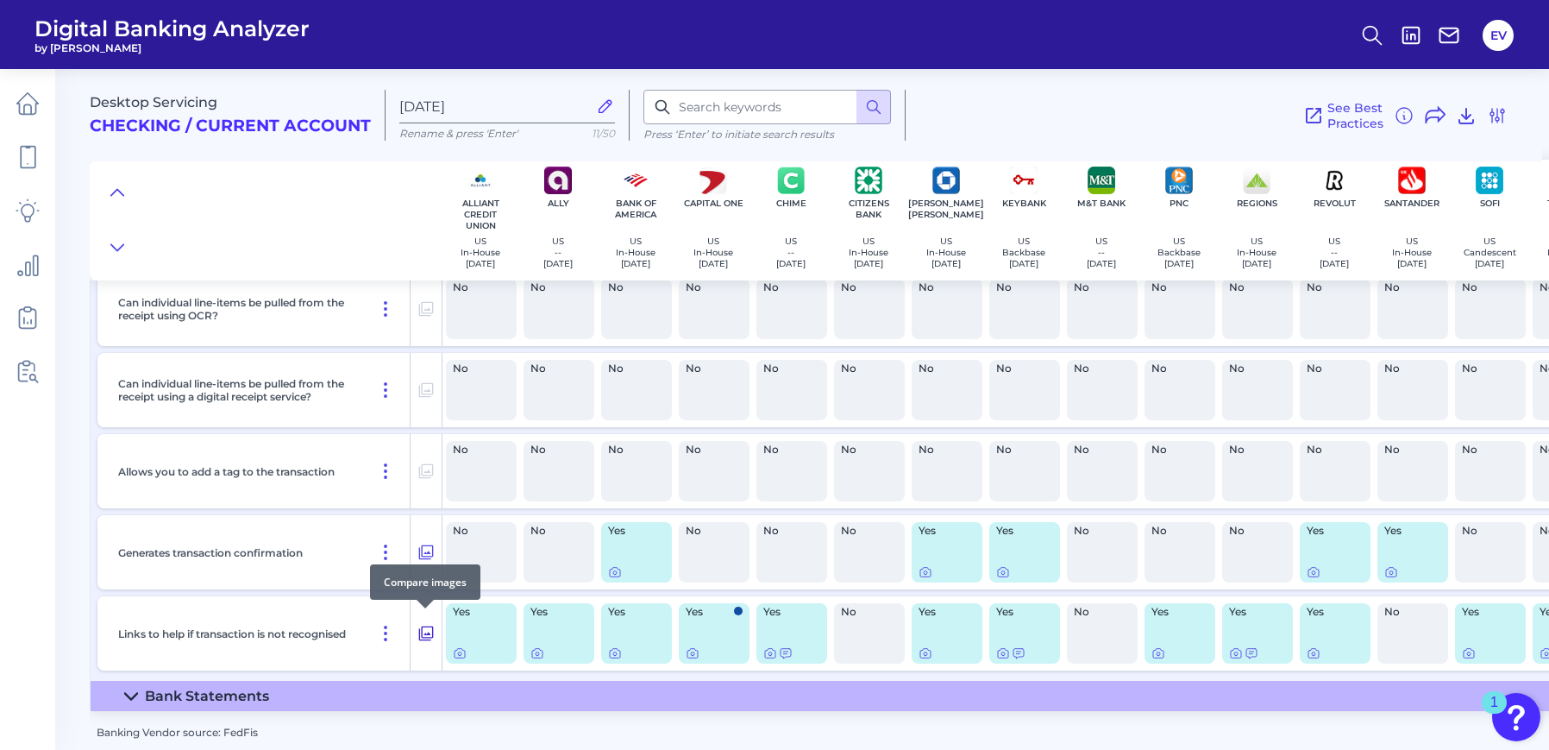
click at [423, 623] on icon at bounding box center [425, 633] width 17 height 21
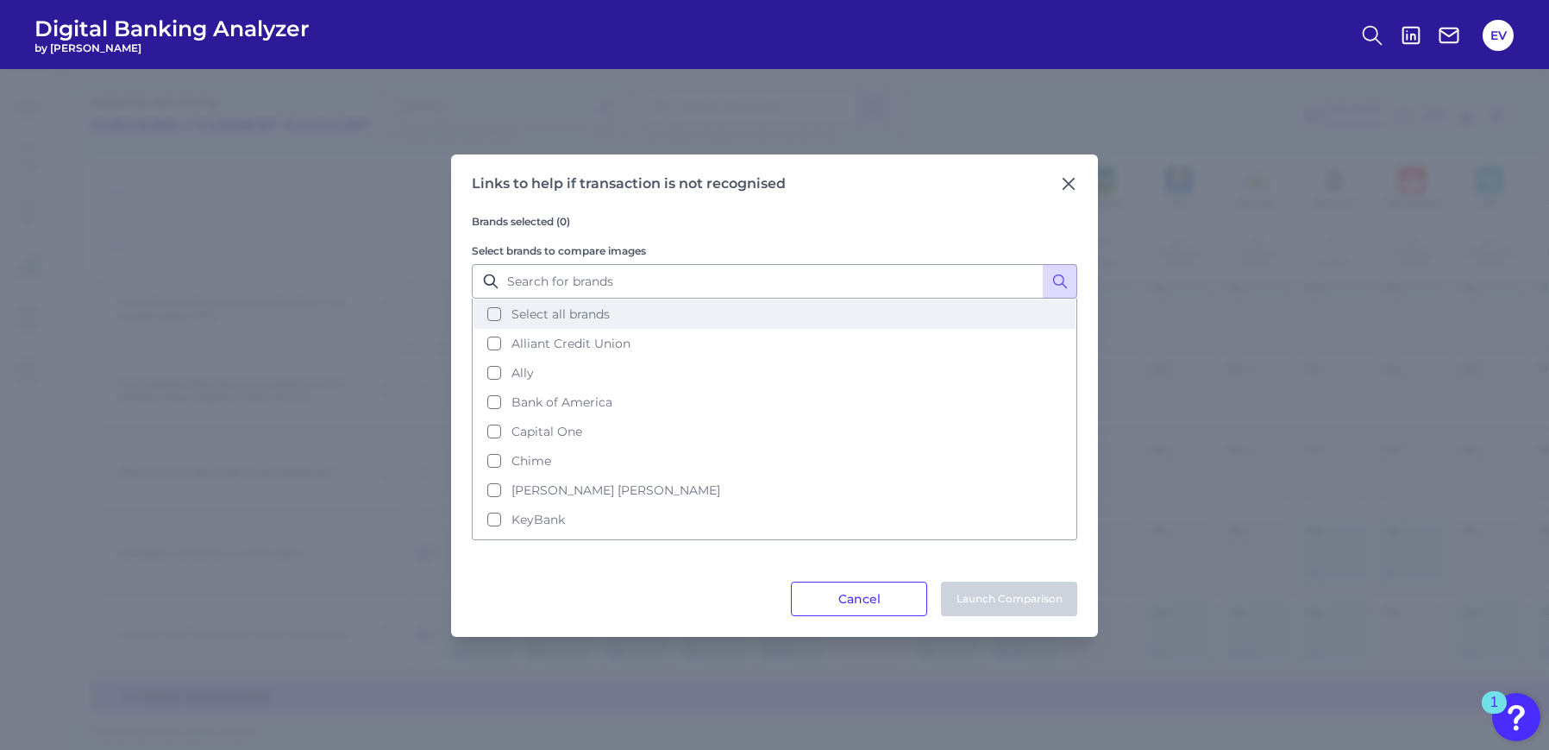
click at [496, 315] on button "Select all brands" at bounding box center [775, 313] width 602 height 29
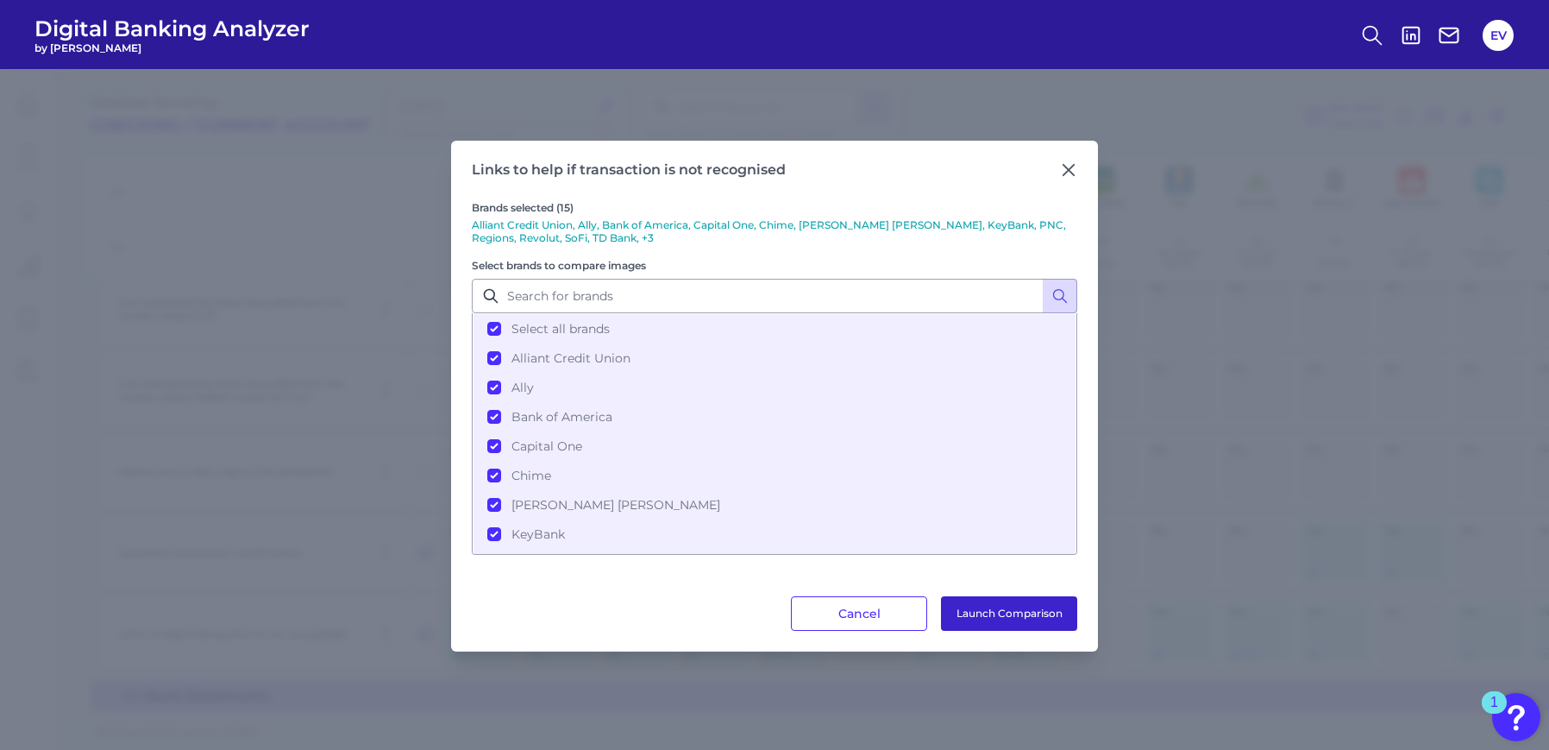
click at [1008, 606] on button "Launch Comparison" at bounding box center [1009, 613] width 136 height 35
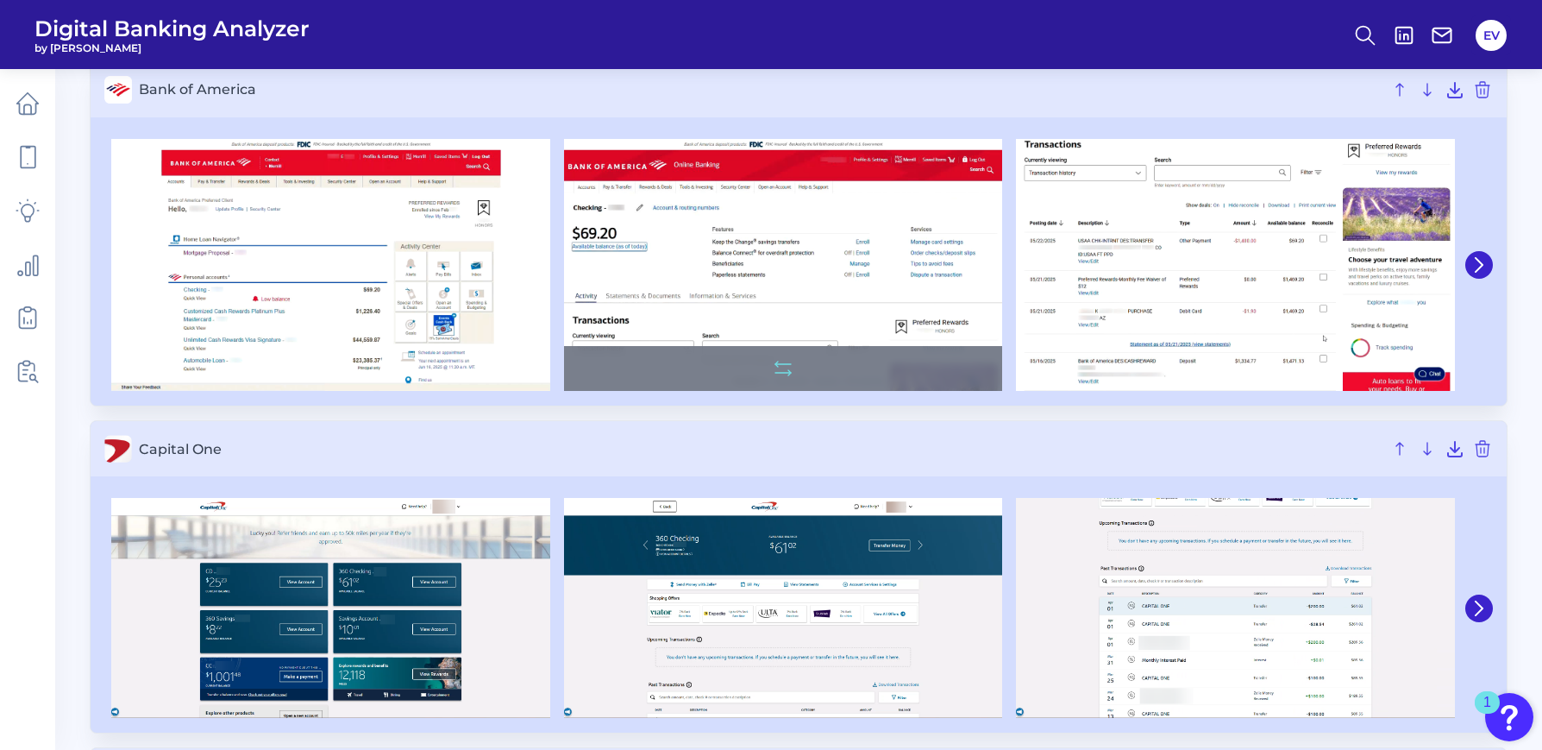
scroll to position [492, 0]
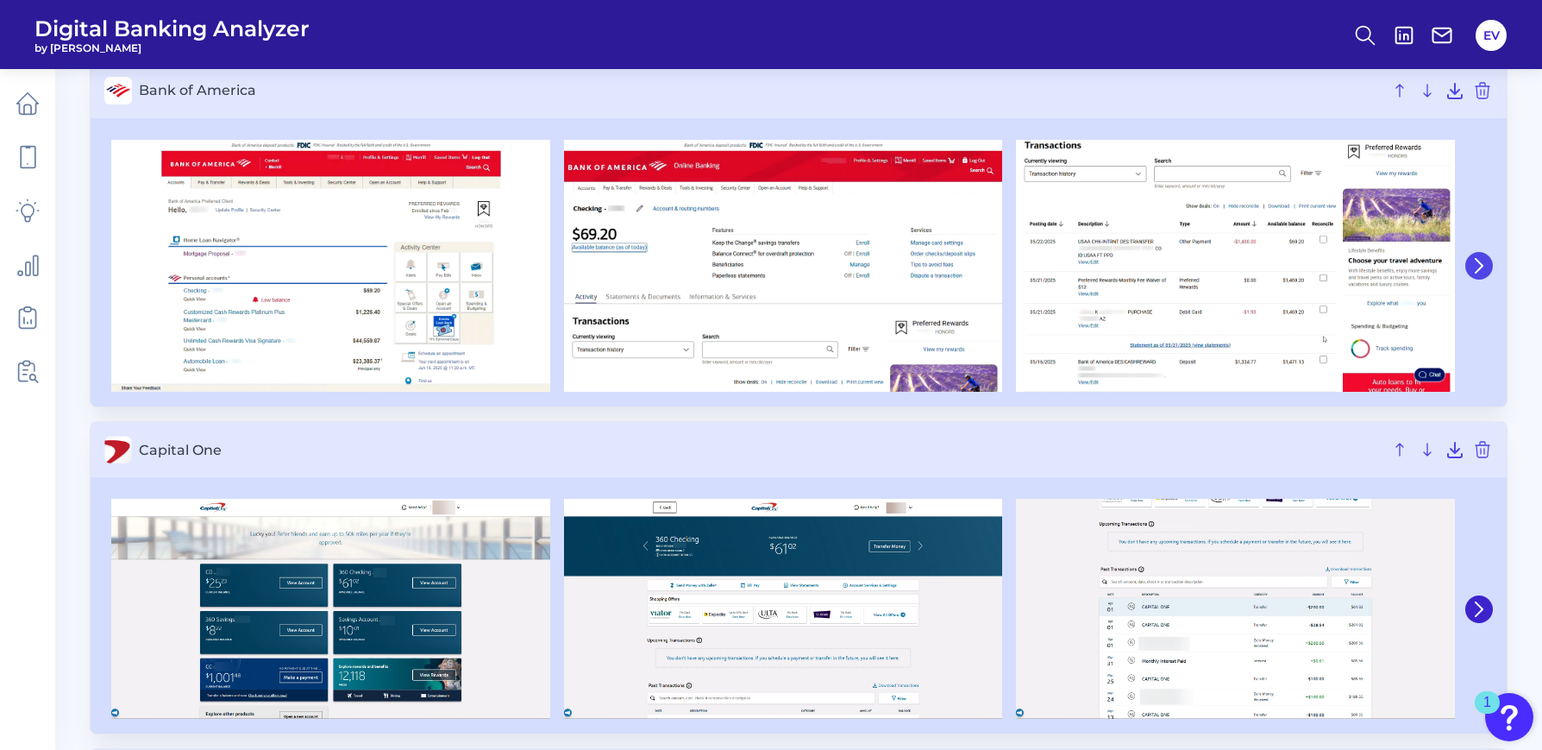
click at [1484, 269] on icon at bounding box center [1480, 266] width 16 height 16
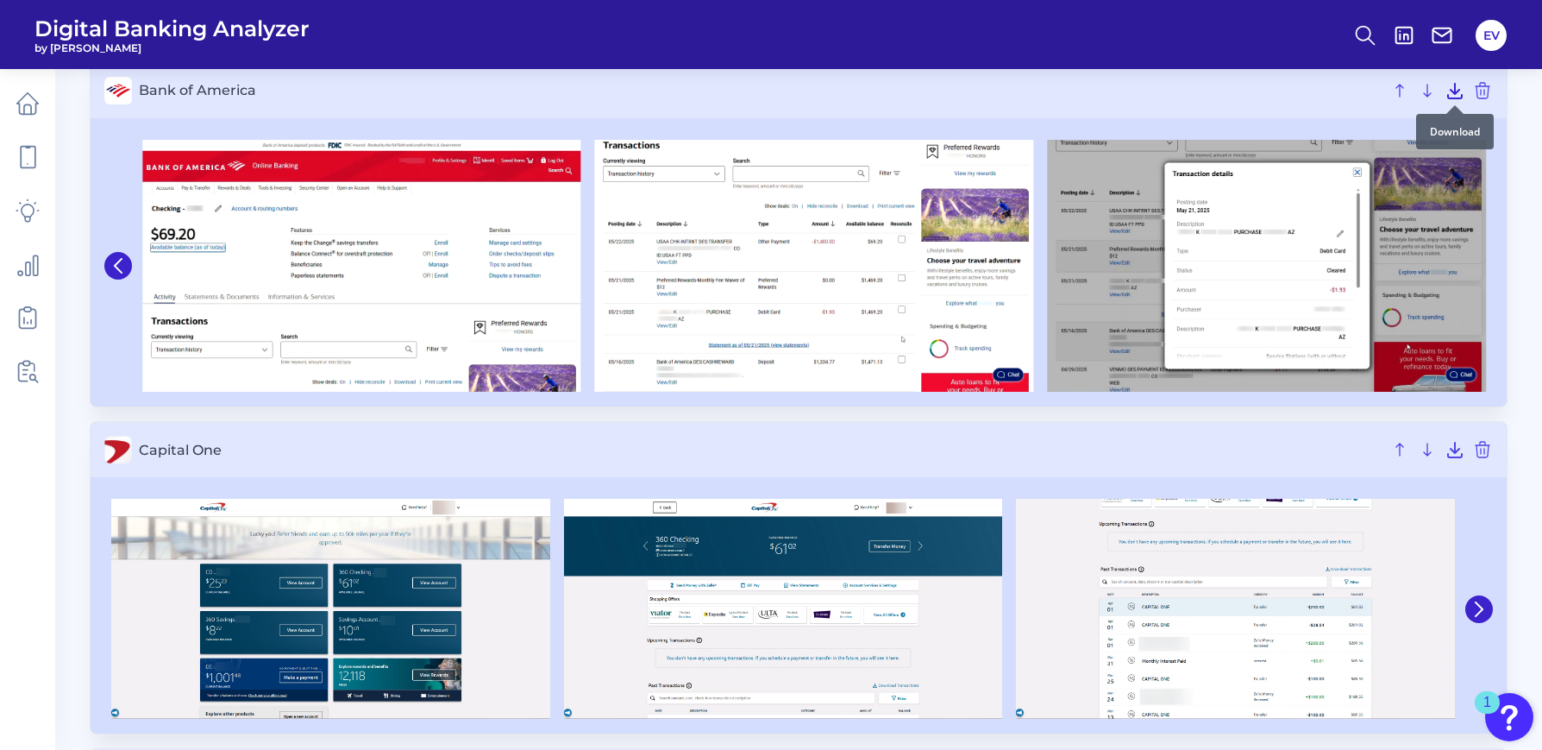
click at [1453, 96] on icon at bounding box center [1455, 90] width 21 height 21
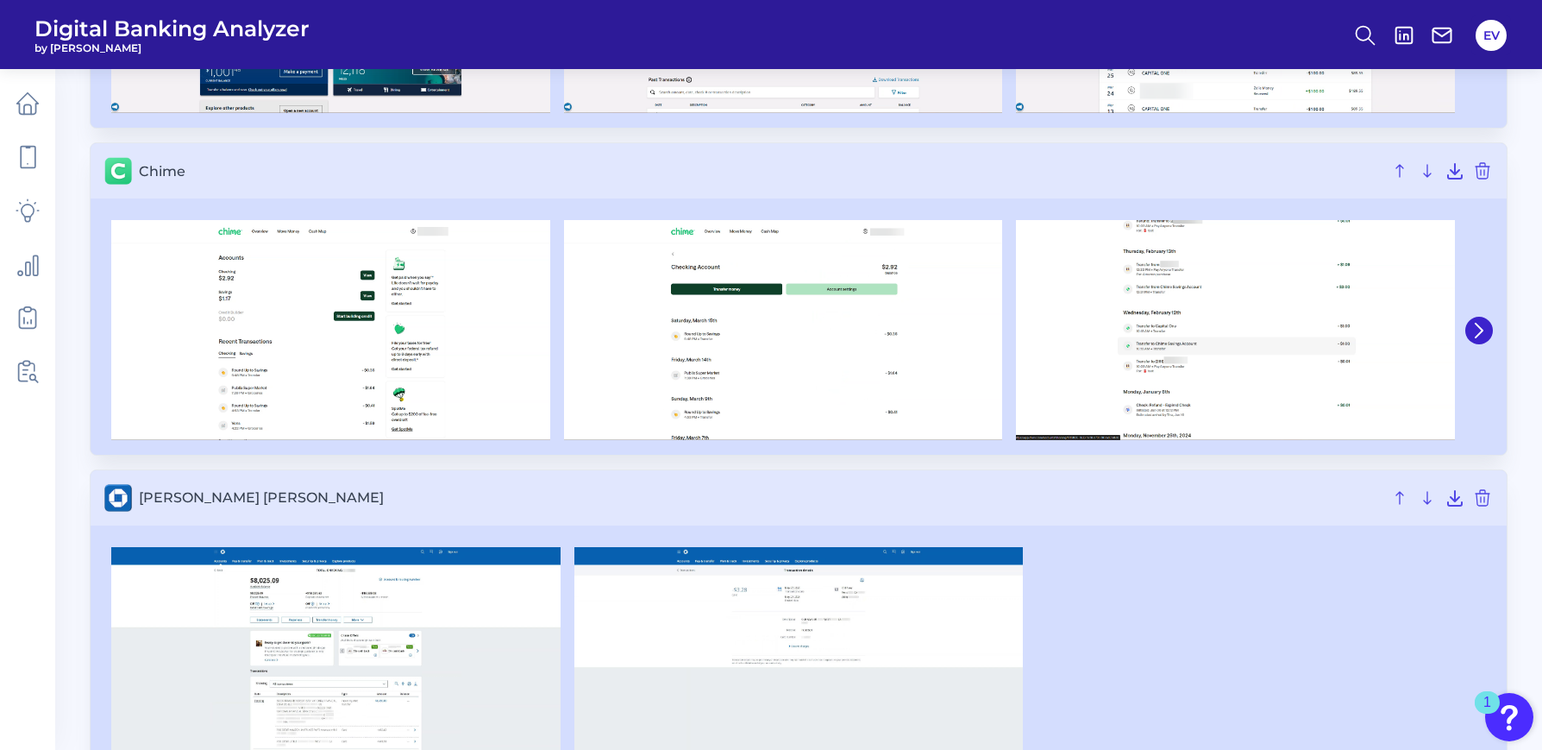
scroll to position [1116, 0]
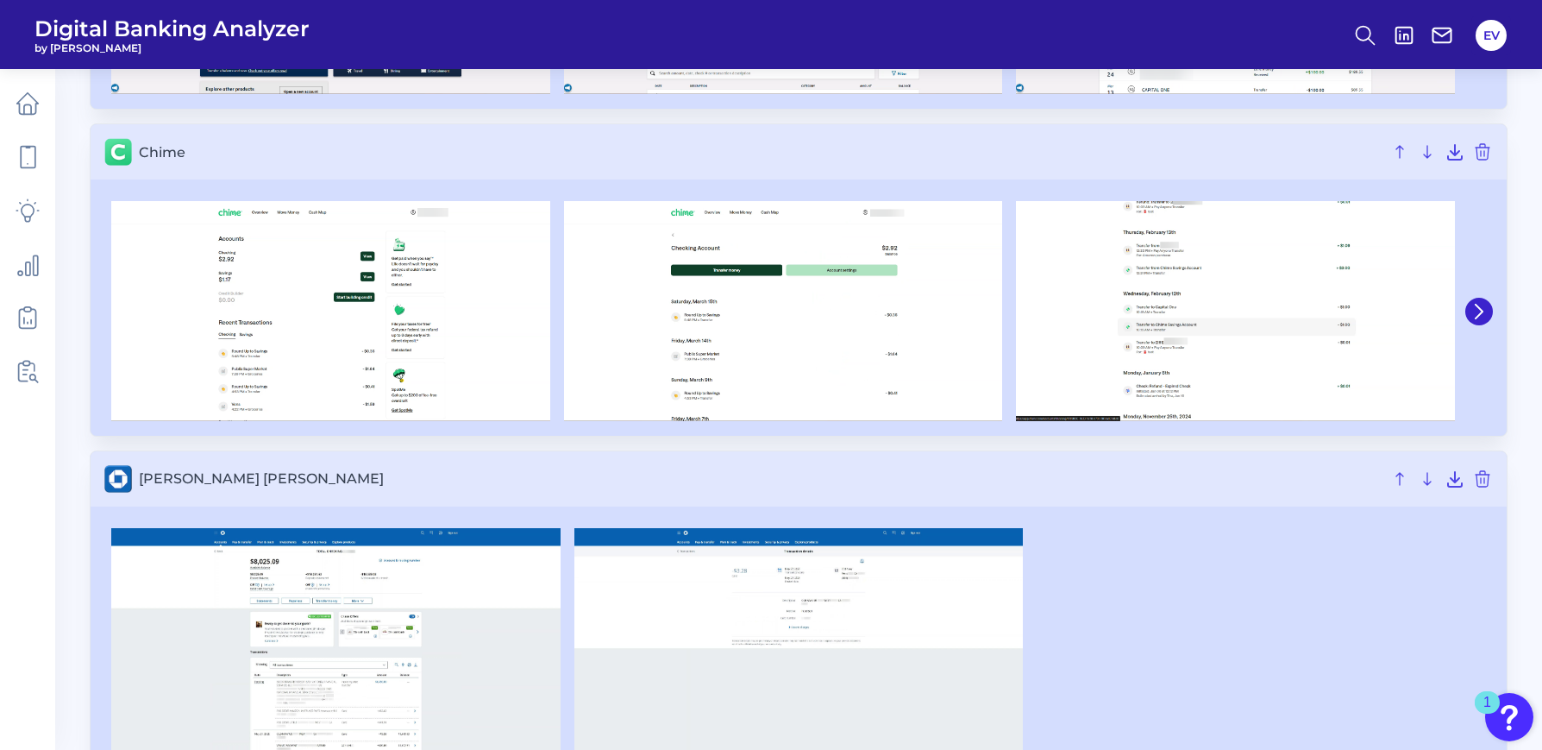
click at [1092, 624] on div at bounding box center [798, 642] width 1389 height 229
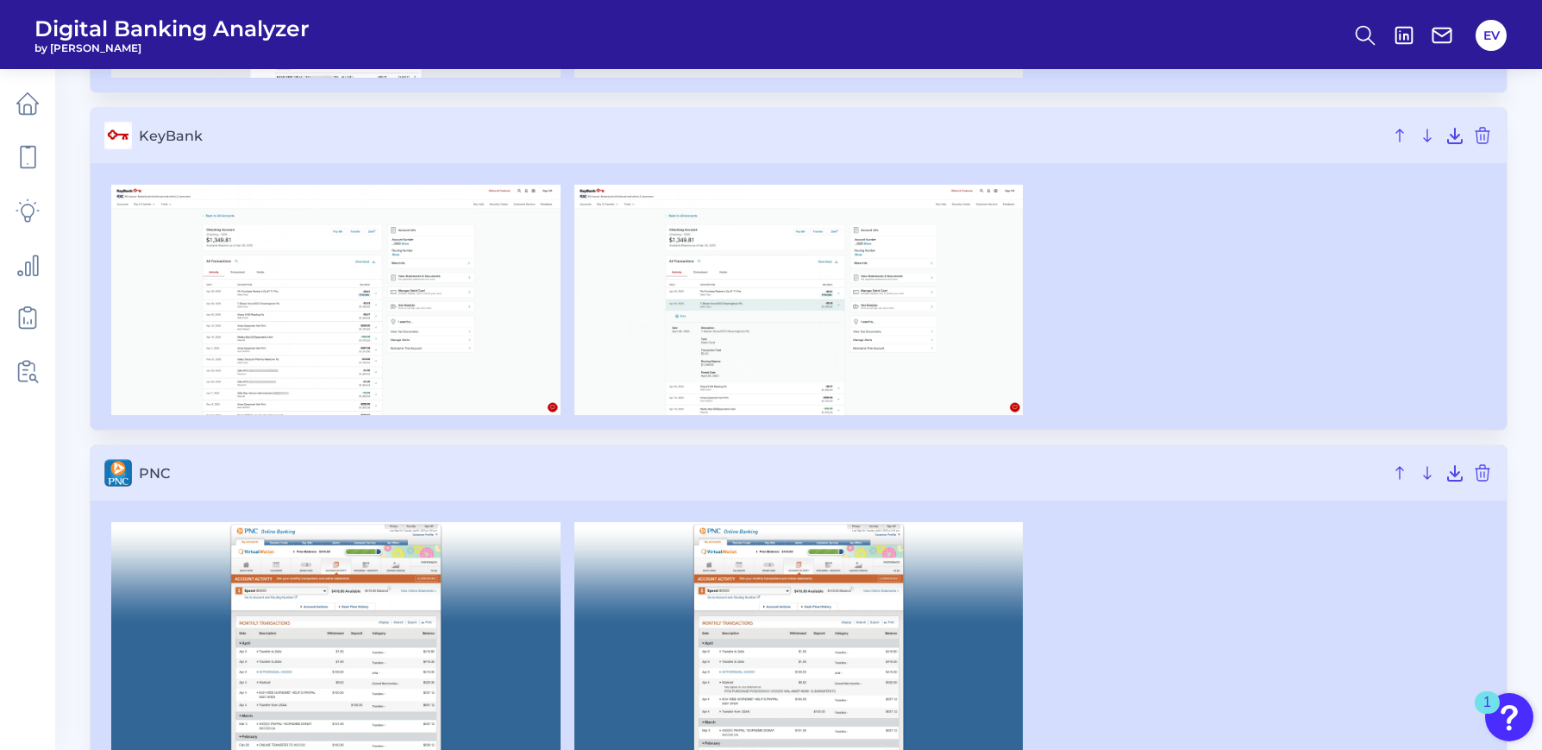
scroll to position [1797, 0]
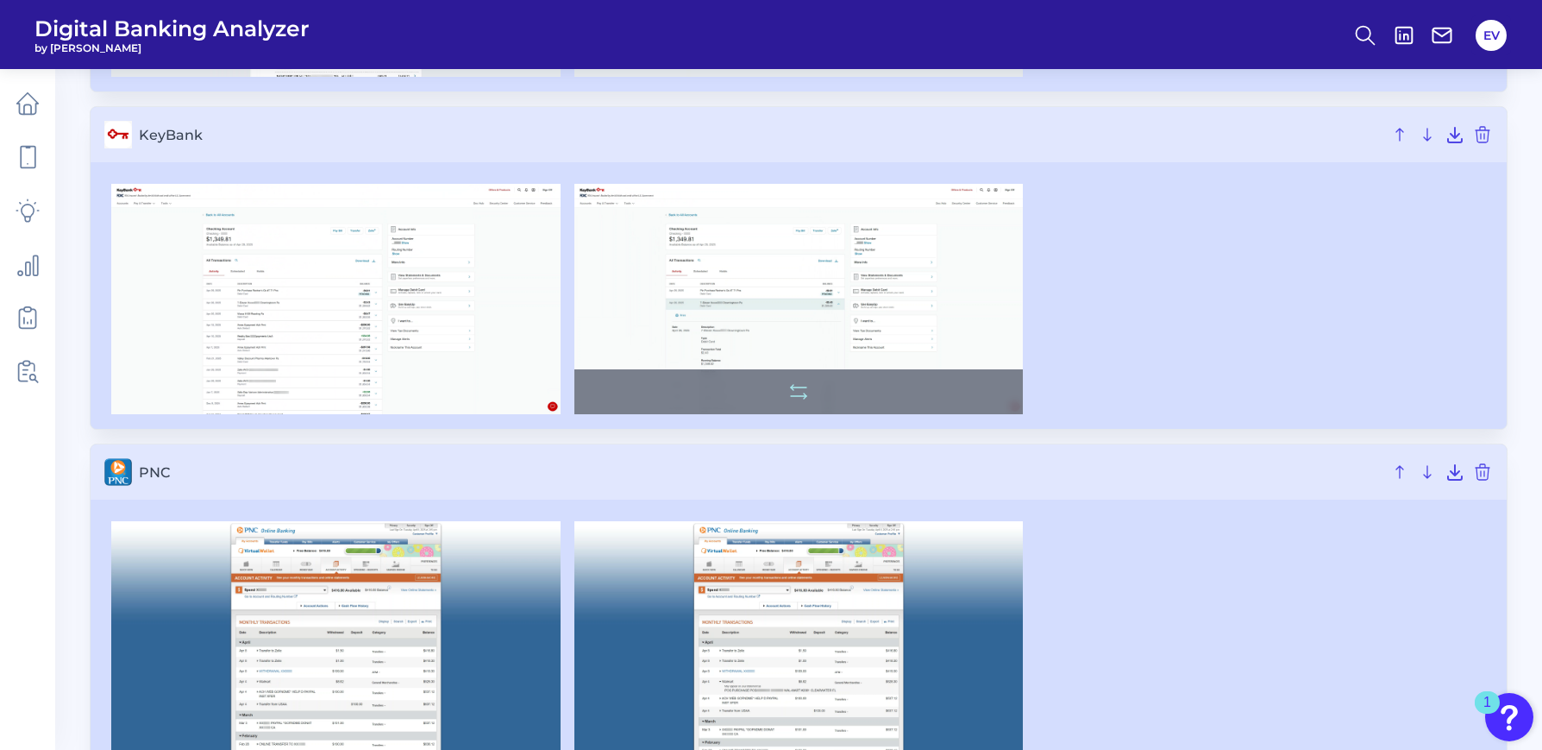
click at [693, 280] on img at bounding box center [798, 299] width 449 height 230
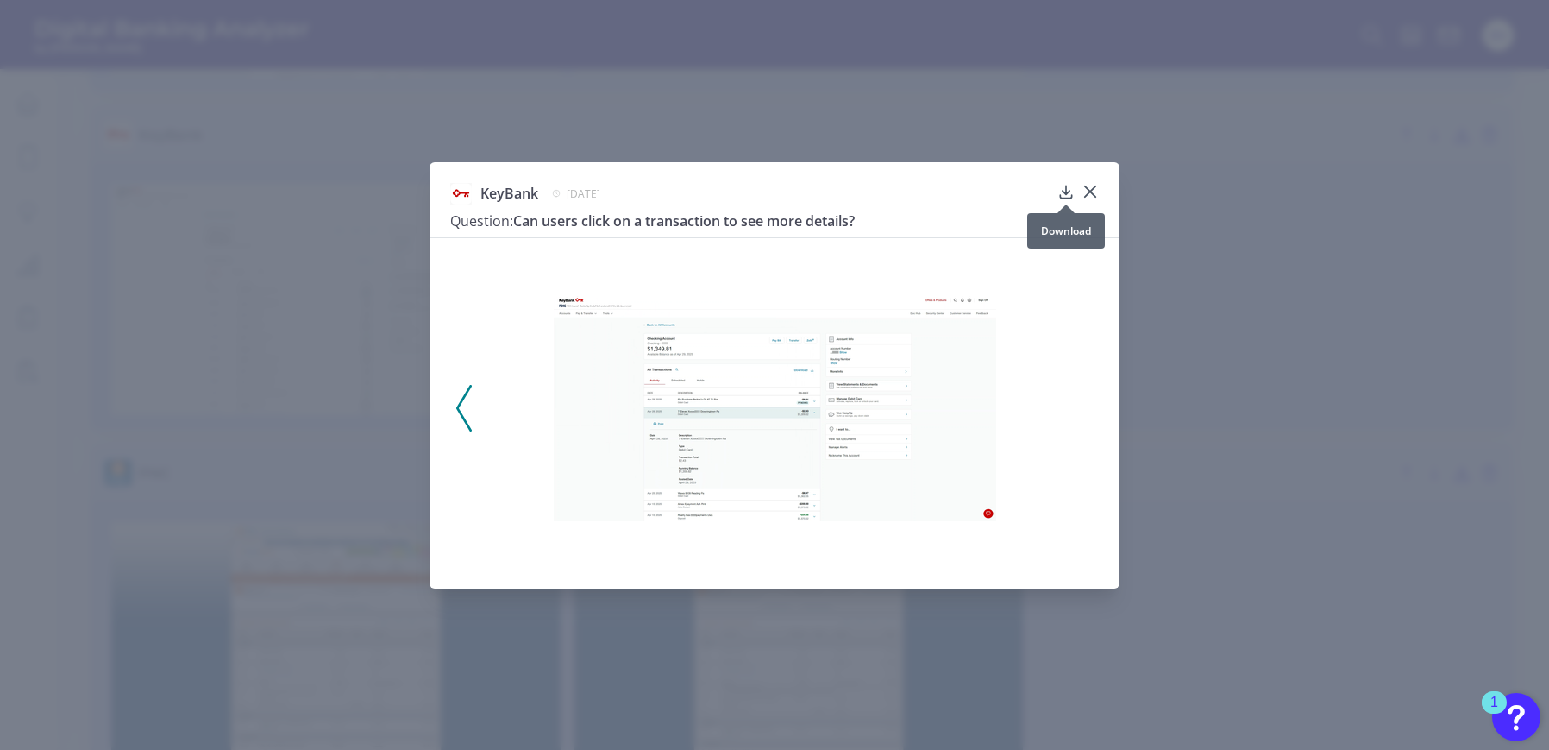
click at [1067, 194] on icon at bounding box center [1065, 192] width 11 height 12
click at [1133, 111] on div "KeyBank April 29, 2025 Question: Can users click on a transaction to see more d…" at bounding box center [774, 375] width 1549 height 750
click at [1101, 185] on div "KeyBank April 29, 2025 Question: Can users click on a transaction to see more d…" at bounding box center [775, 375] width 690 height 426
click at [1088, 190] on icon at bounding box center [1090, 191] width 10 height 10
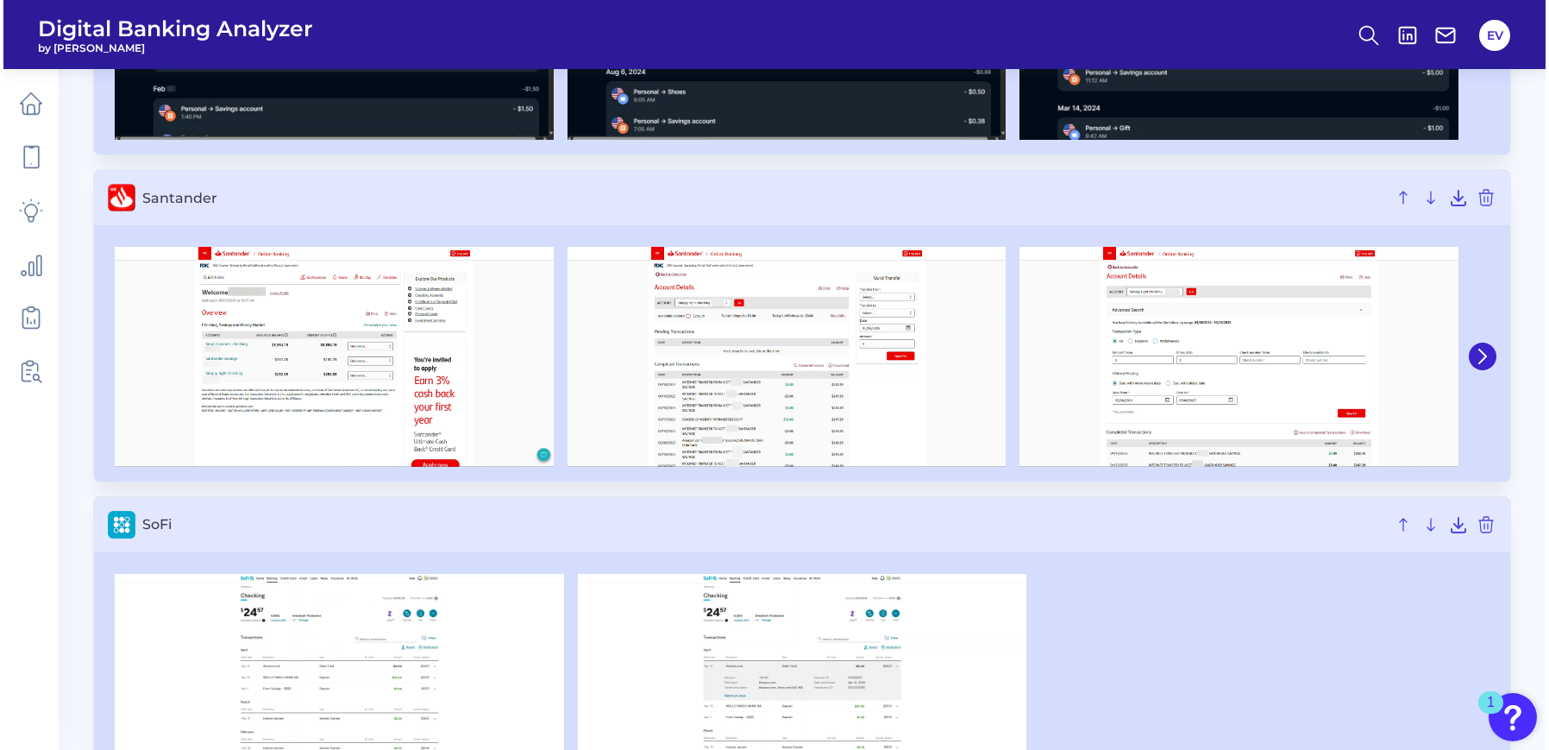
scroll to position [3224, 0]
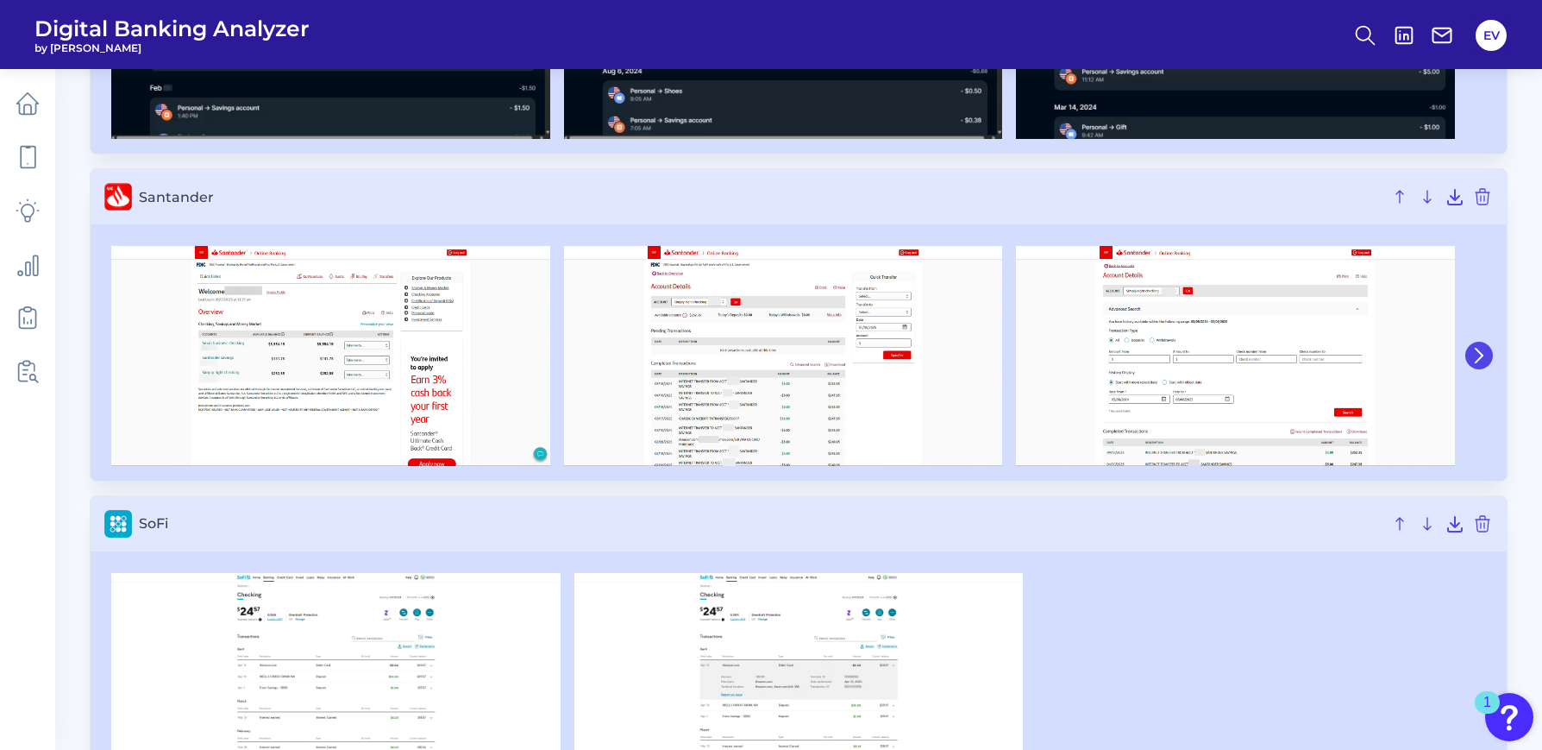
click at [1484, 353] on icon at bounding box center [1480, 356] width 16 height 16
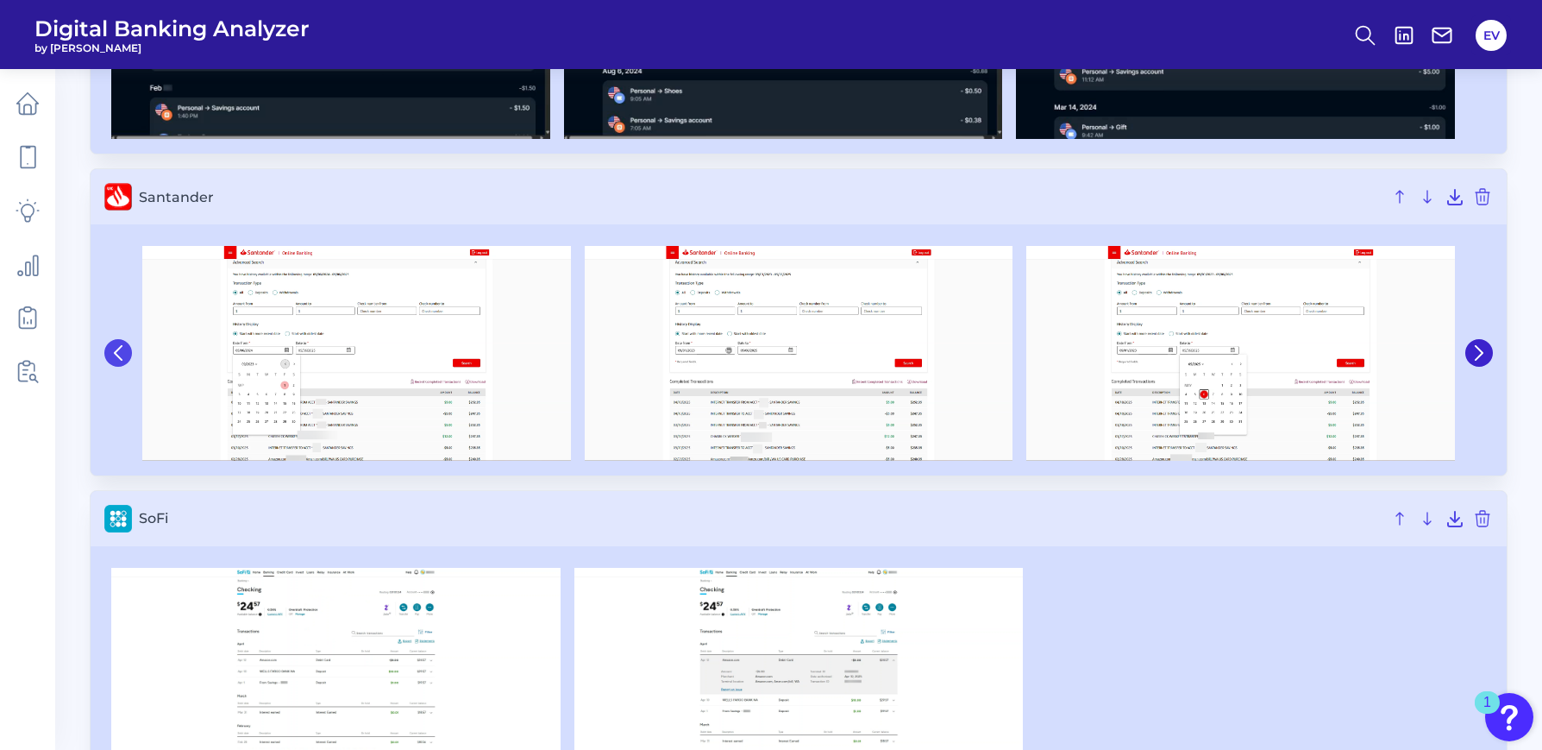
click at [121, 356] on icon at bounding box center [118, 353] width 16 height 16
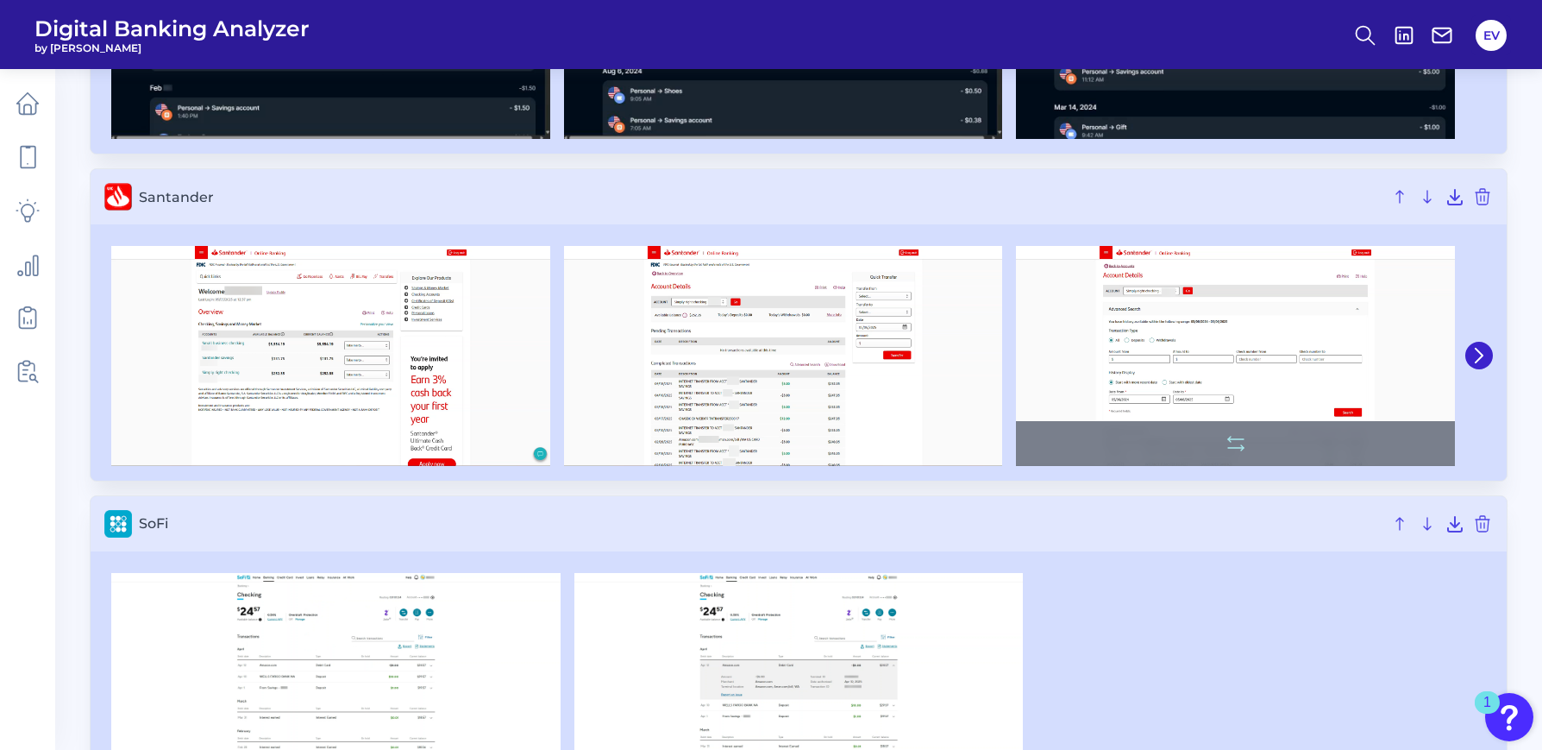
click at [1377, 351] on img at bounding box center [1235, 356] width 439 height 220
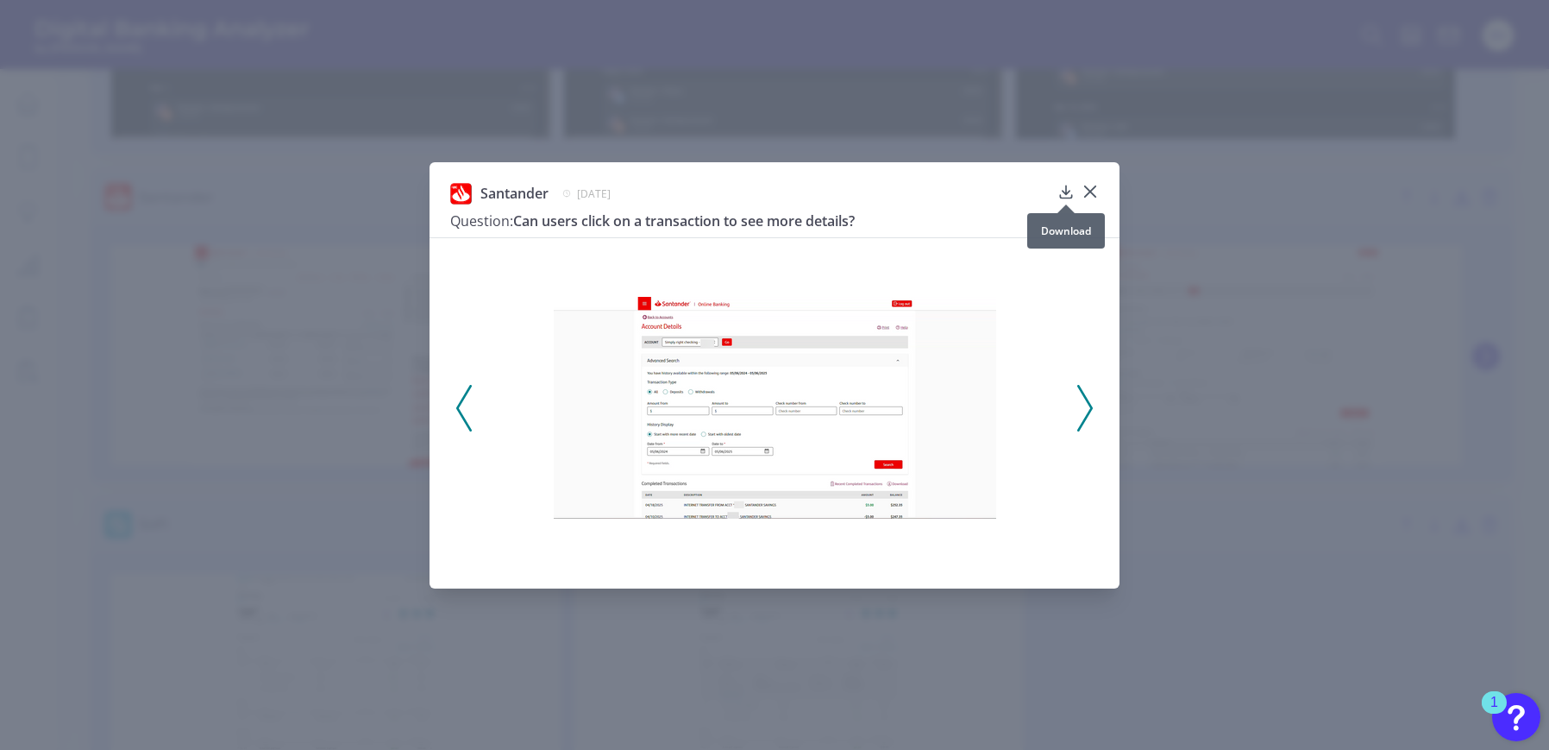
click at [1064, 195] on icon at bounding box center [1065, 191] width 17 height 17
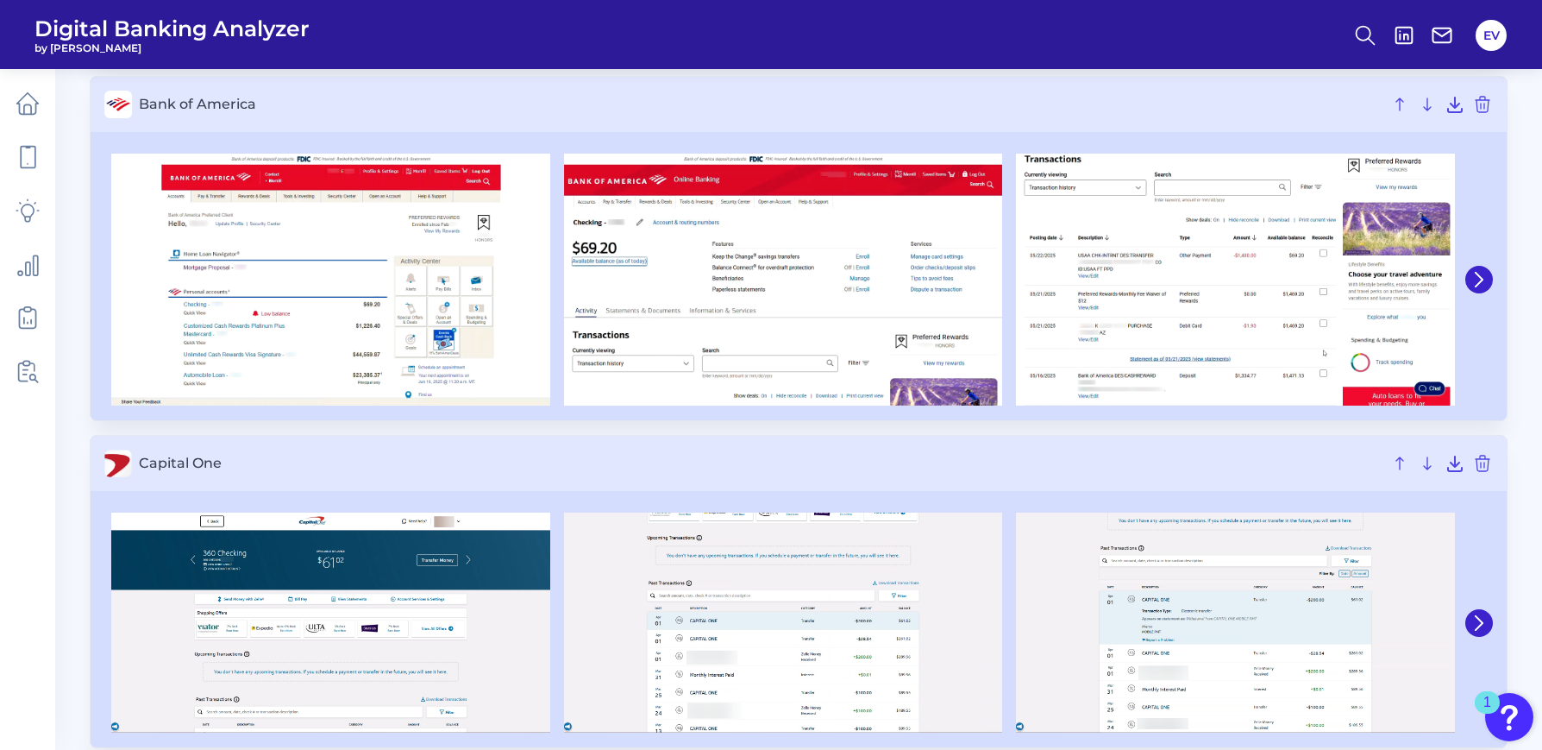
scroll to position [811, 0]
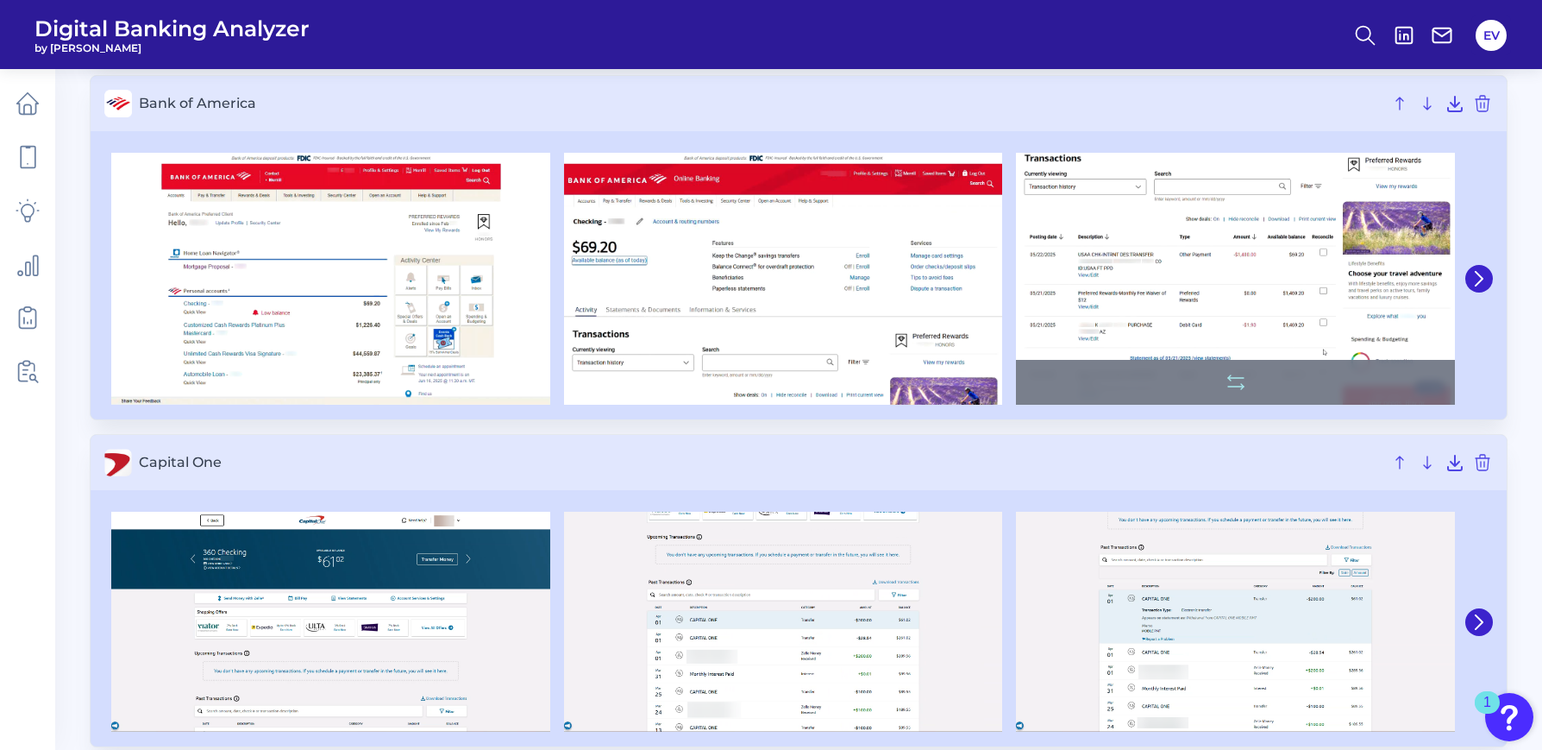
click at [1080, 244] on img at bounding box center [1235, 279] width 439 height 252
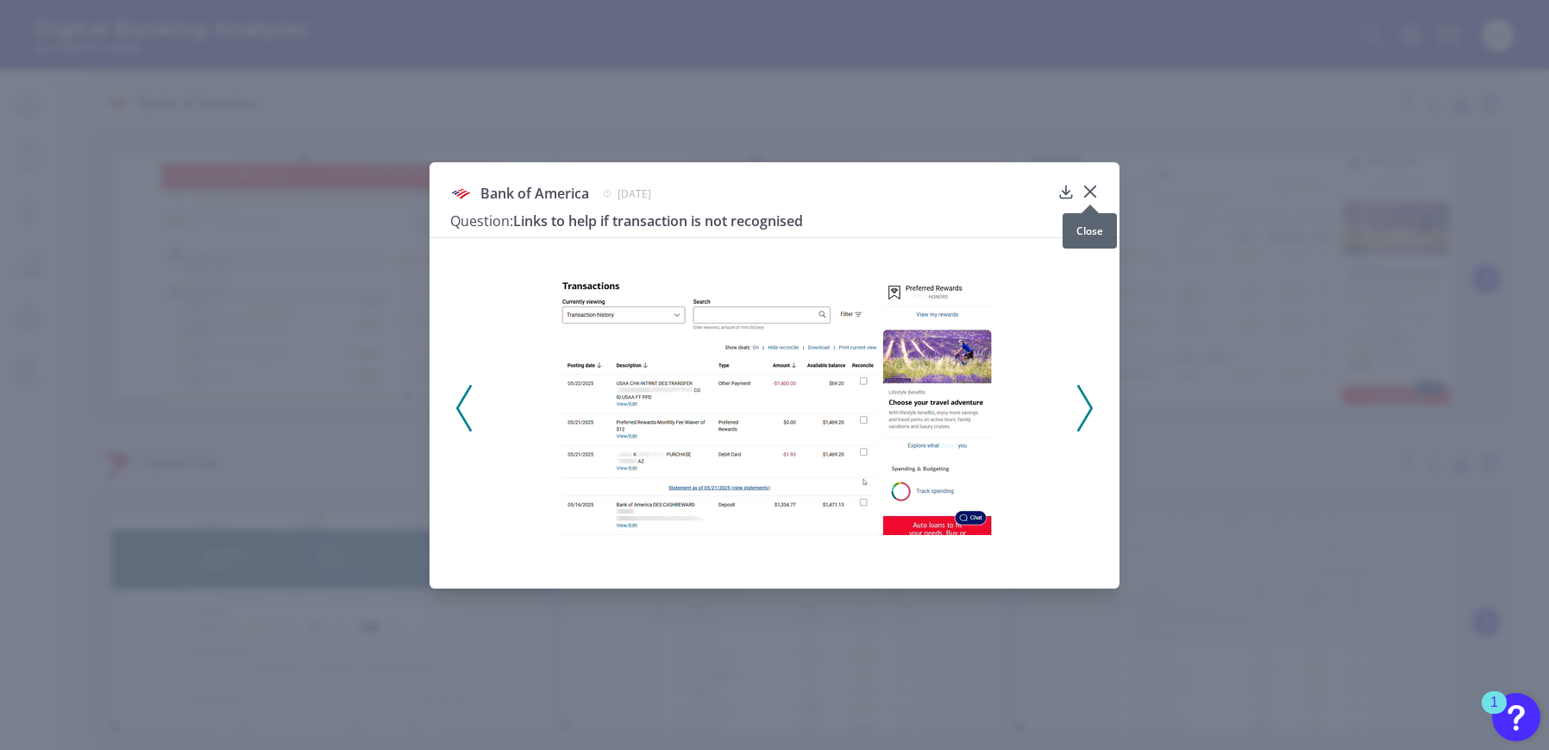
click at [1095, 193] on icon at bounding box center [1090, 191] width 17 height 17
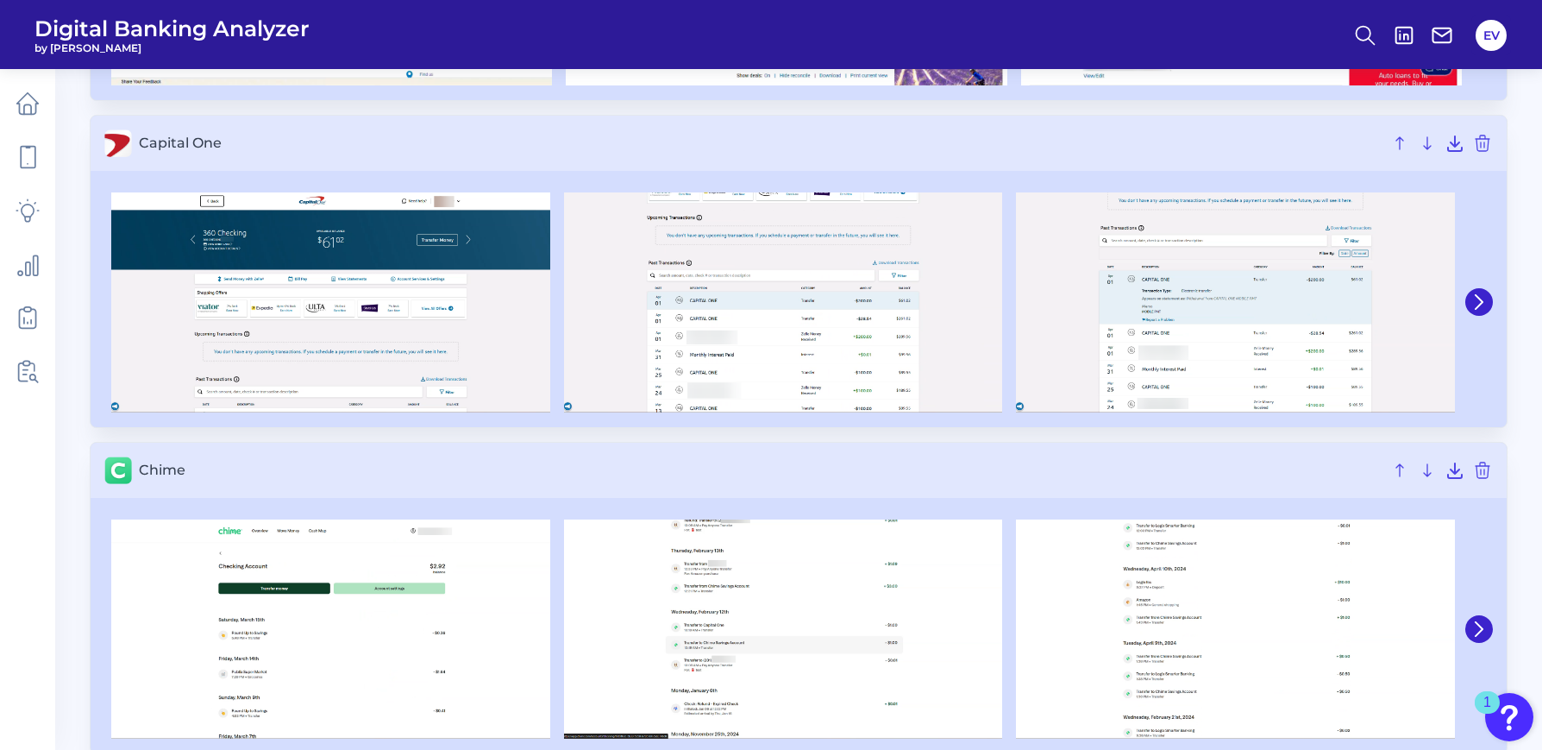
scroll to position [1138, 0]
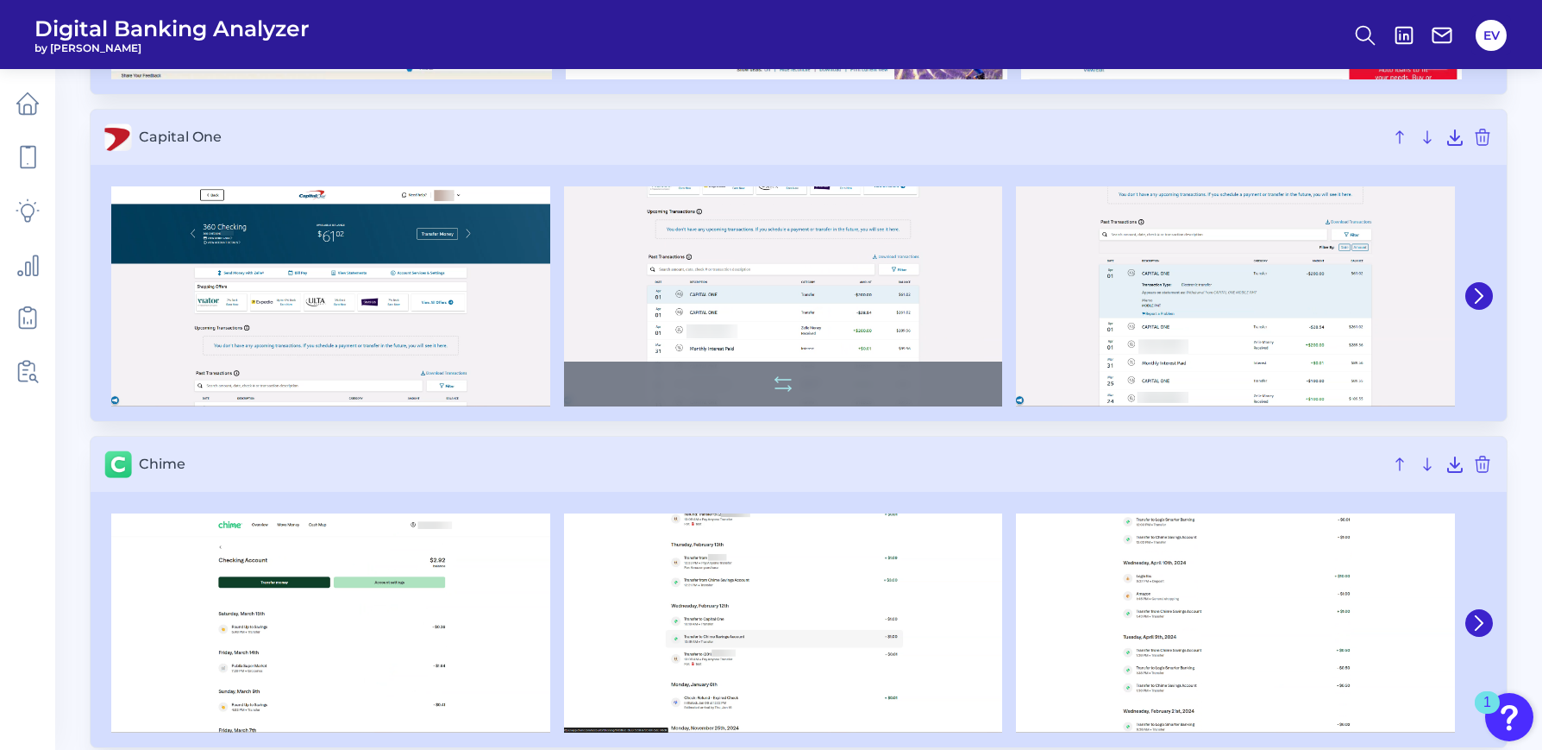
click at [844, 303] on img at bounding box center [783, 296] width 439 height 220
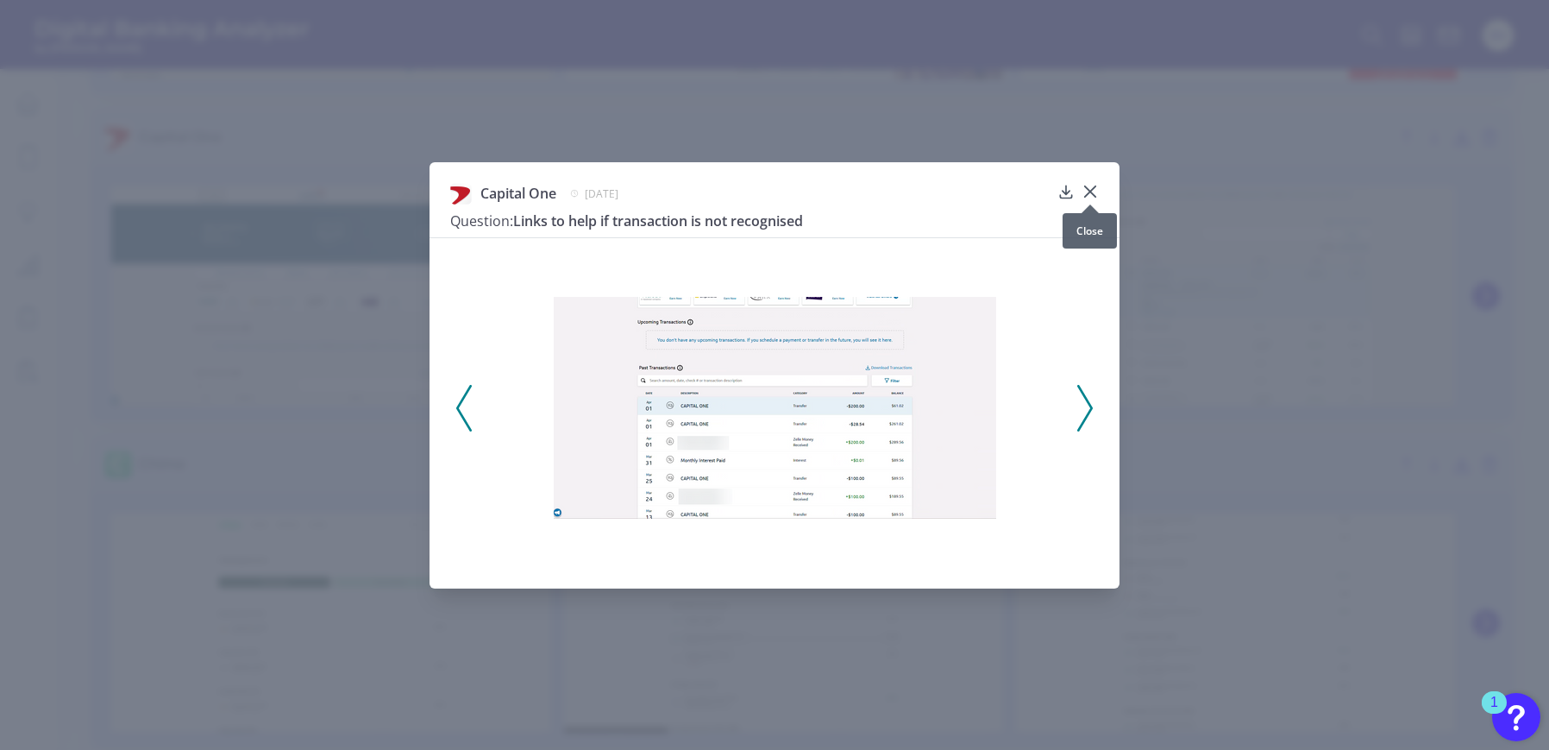
click at [1089, 191] on icon at bounding box center [1090, 191] width 10 height 10
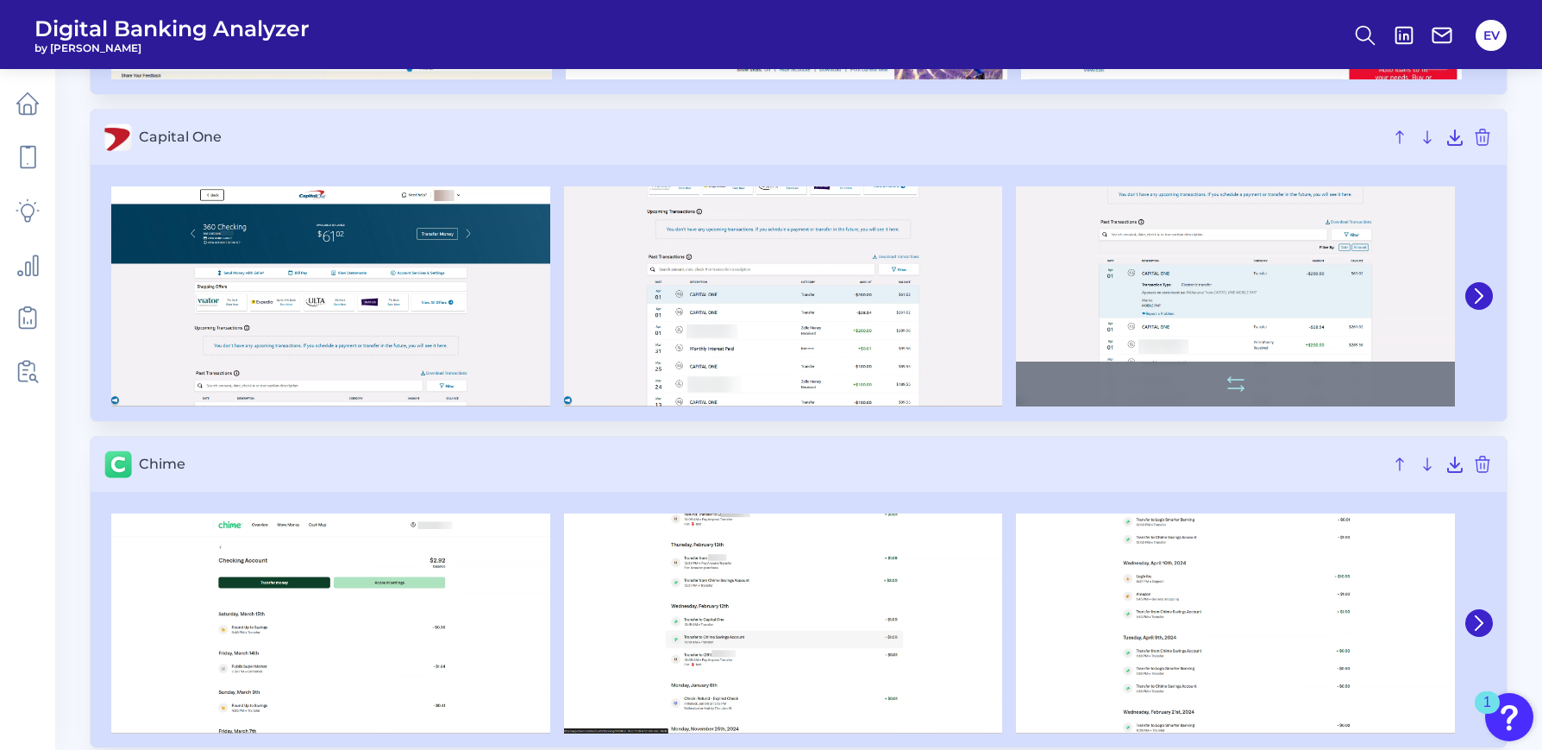
click at [1146, 246] on img at bounding box center [1235, 296] width 439 height 220
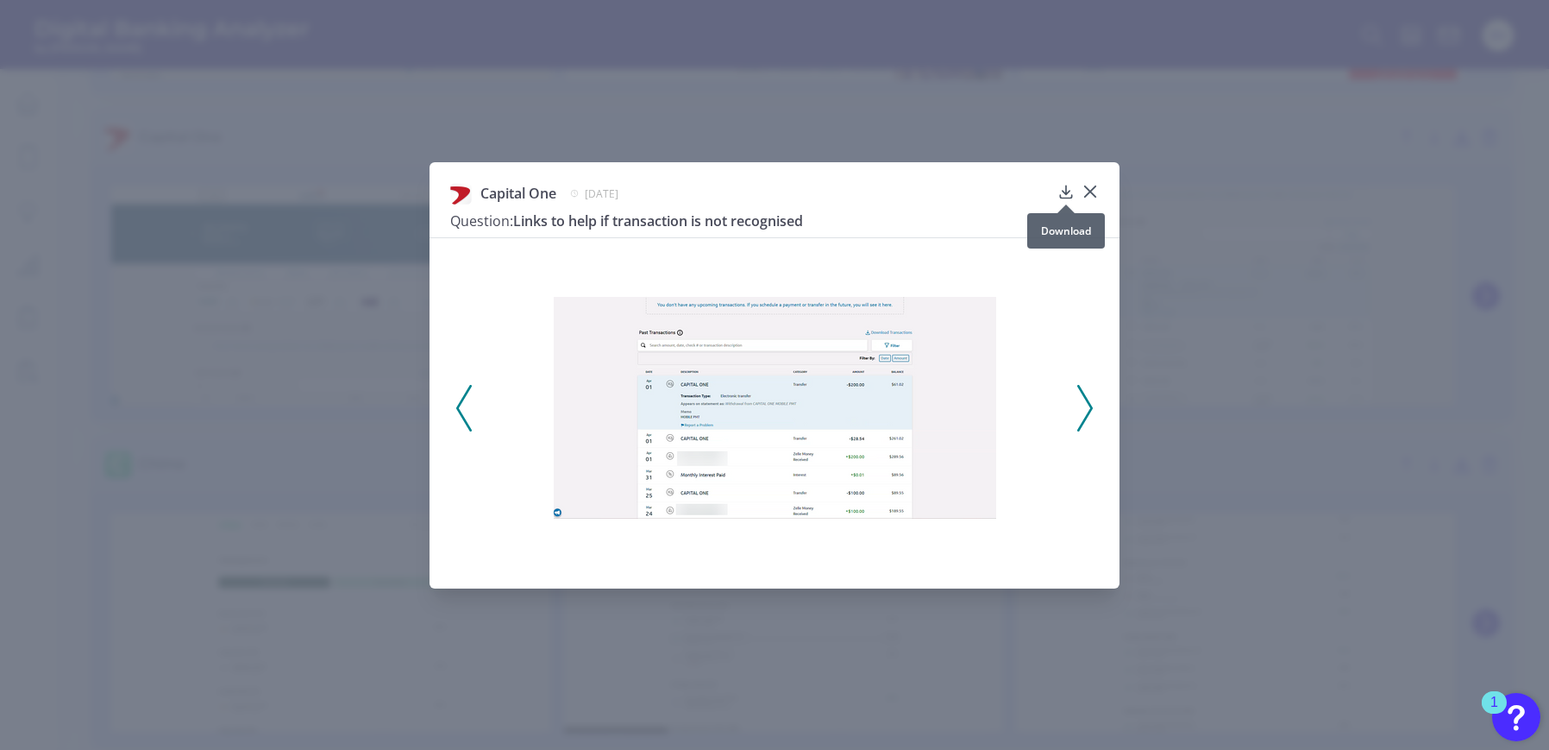
click at [1063, 191] on icon at bounding box center [1065, 192] width 11 height 12
click at [1087, 189] on icon at bounding box center [1090, 191] width 10 height 10
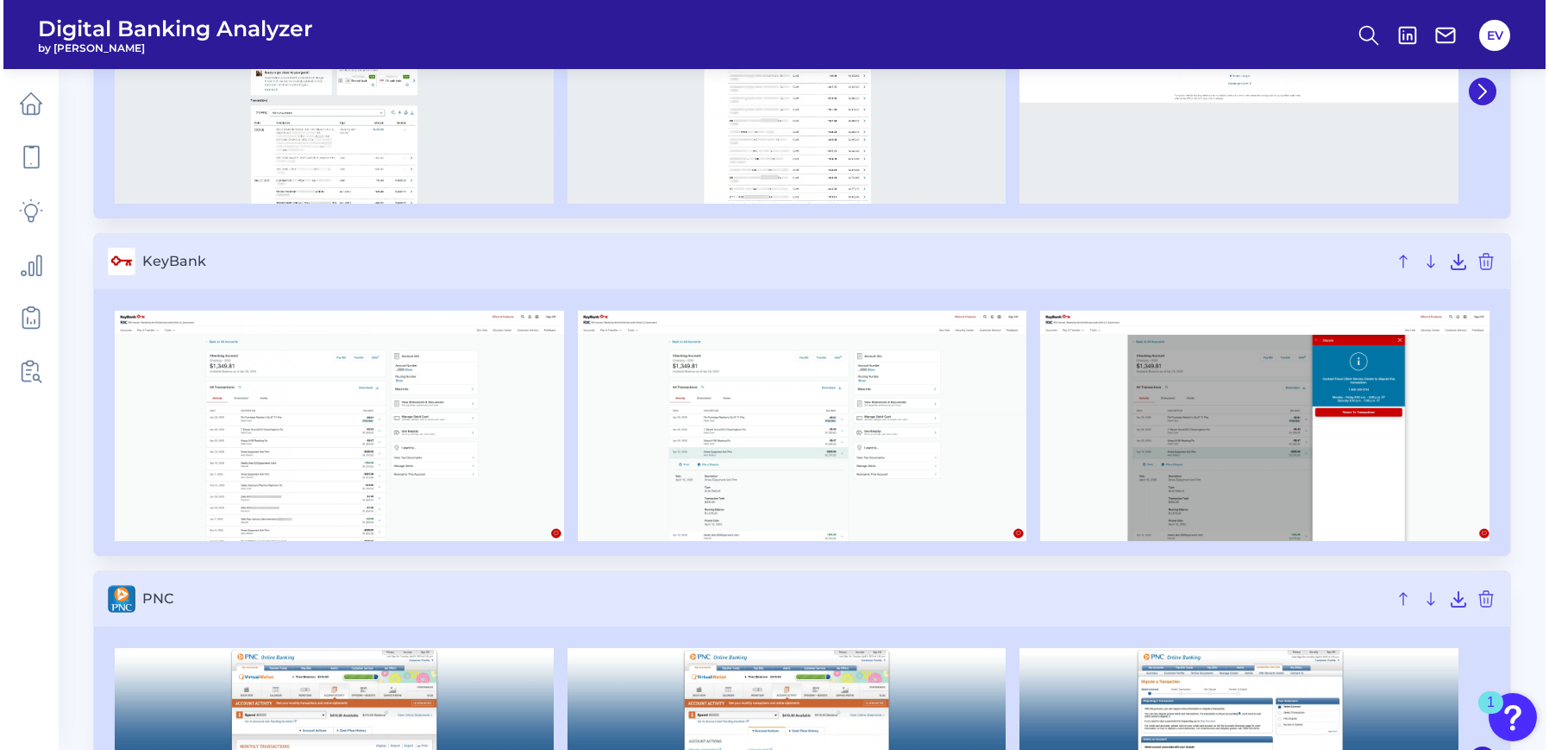
scroll to position [2000, 0]
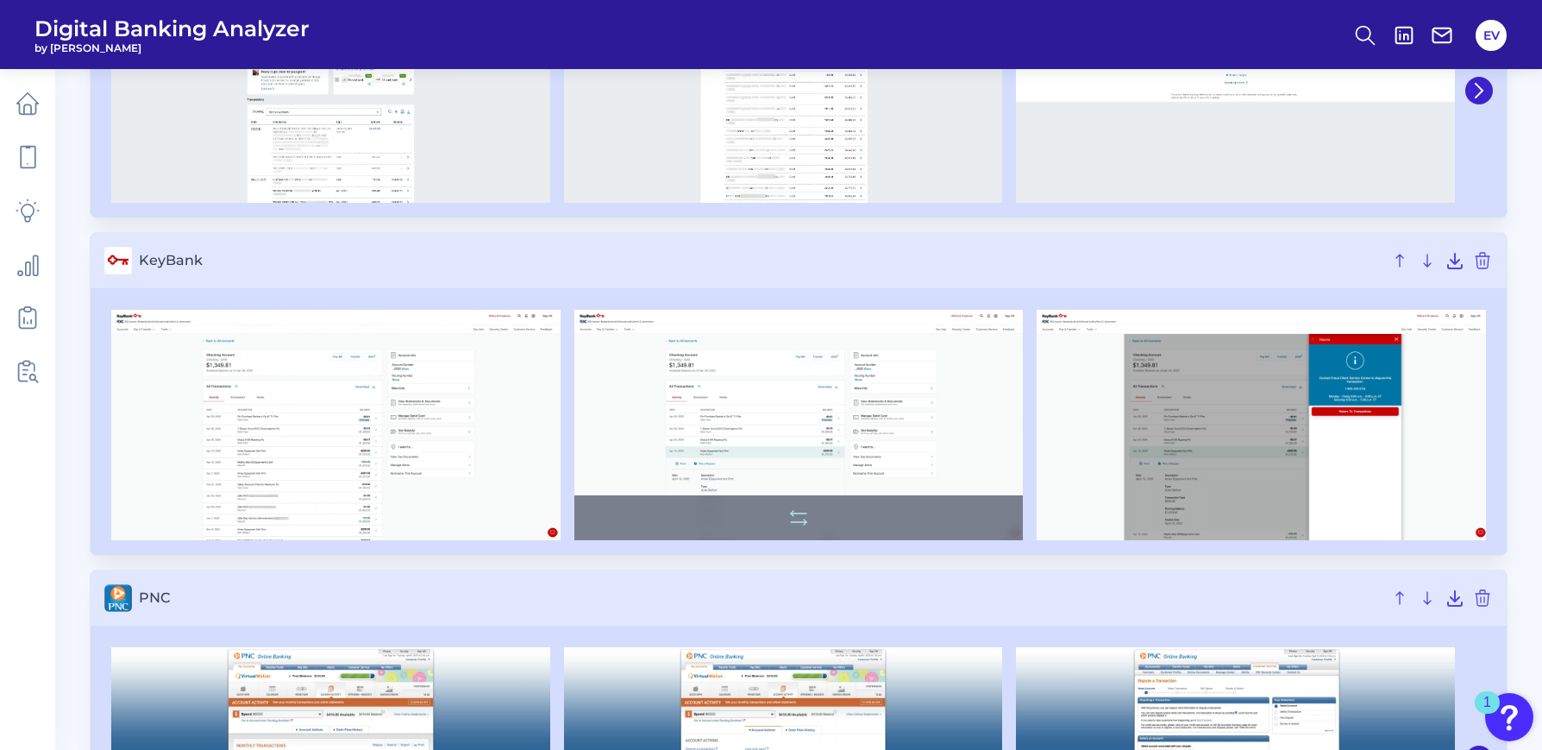
click at [735, 416] on img at bounding box center [798, 425] width 449 height 230
